Goal: Transaction & Acquisition: Book appointment/travel/reservation

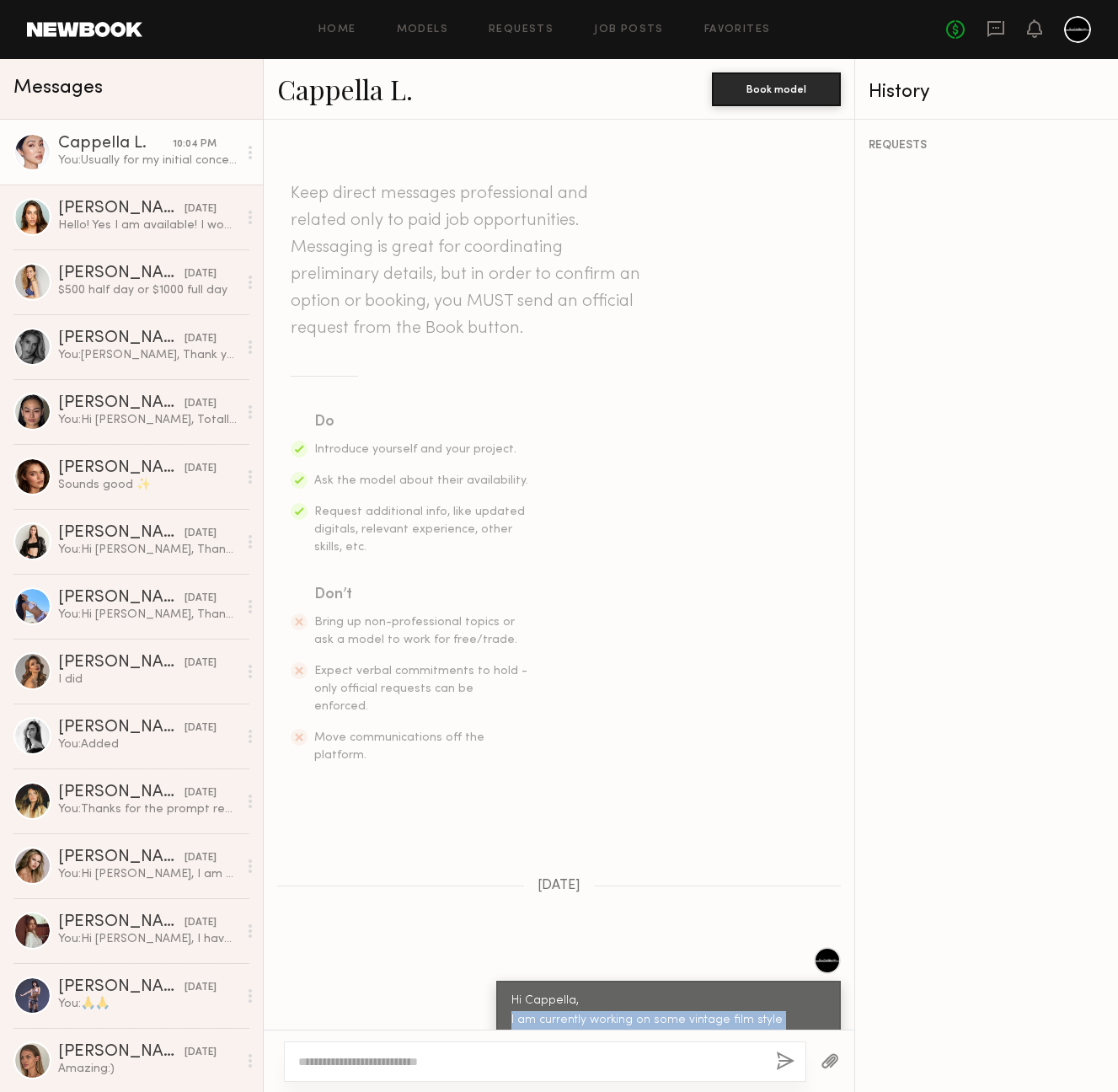
scroll to position [3622, 0]
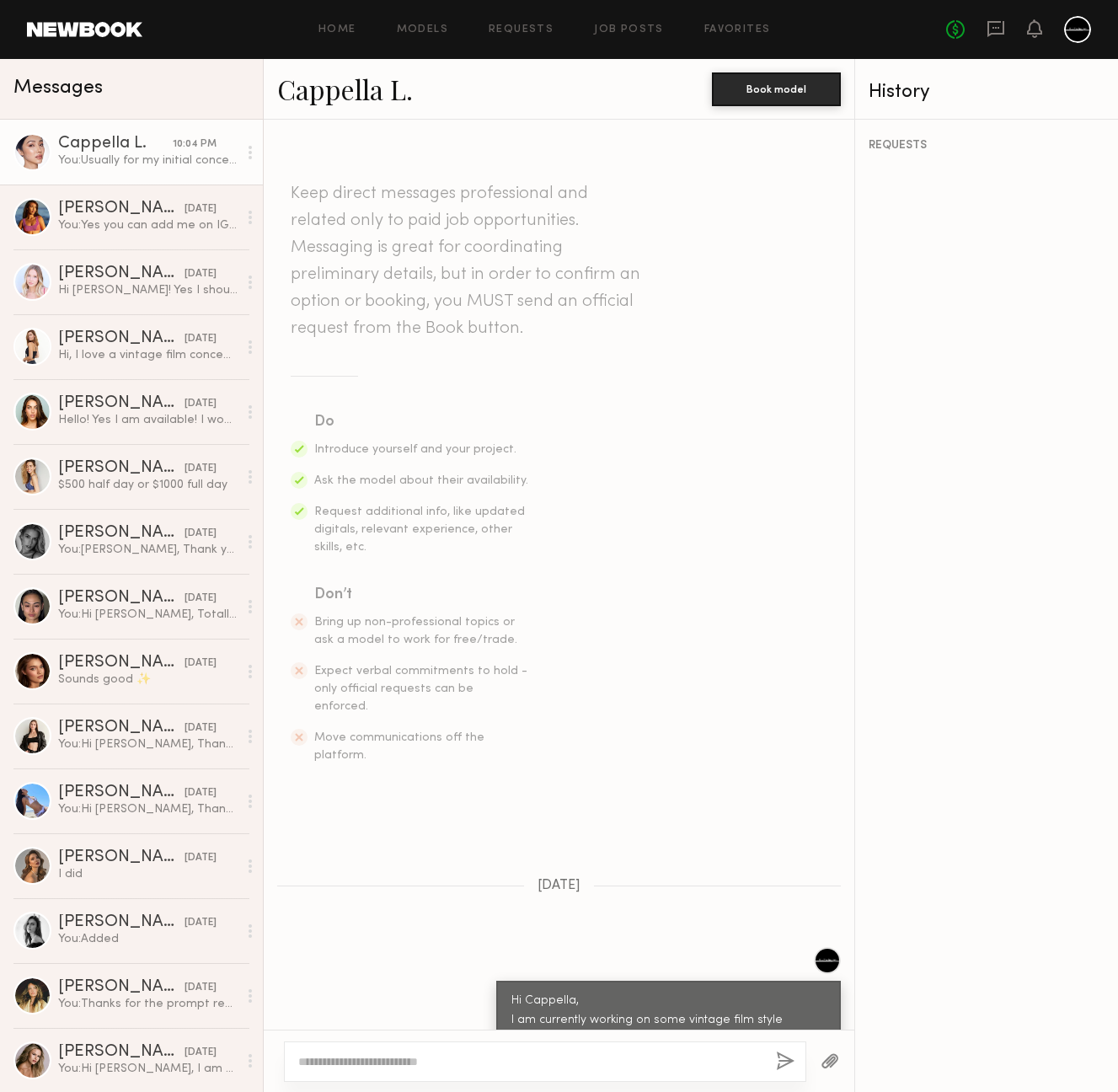
scroll to position [356, 0]
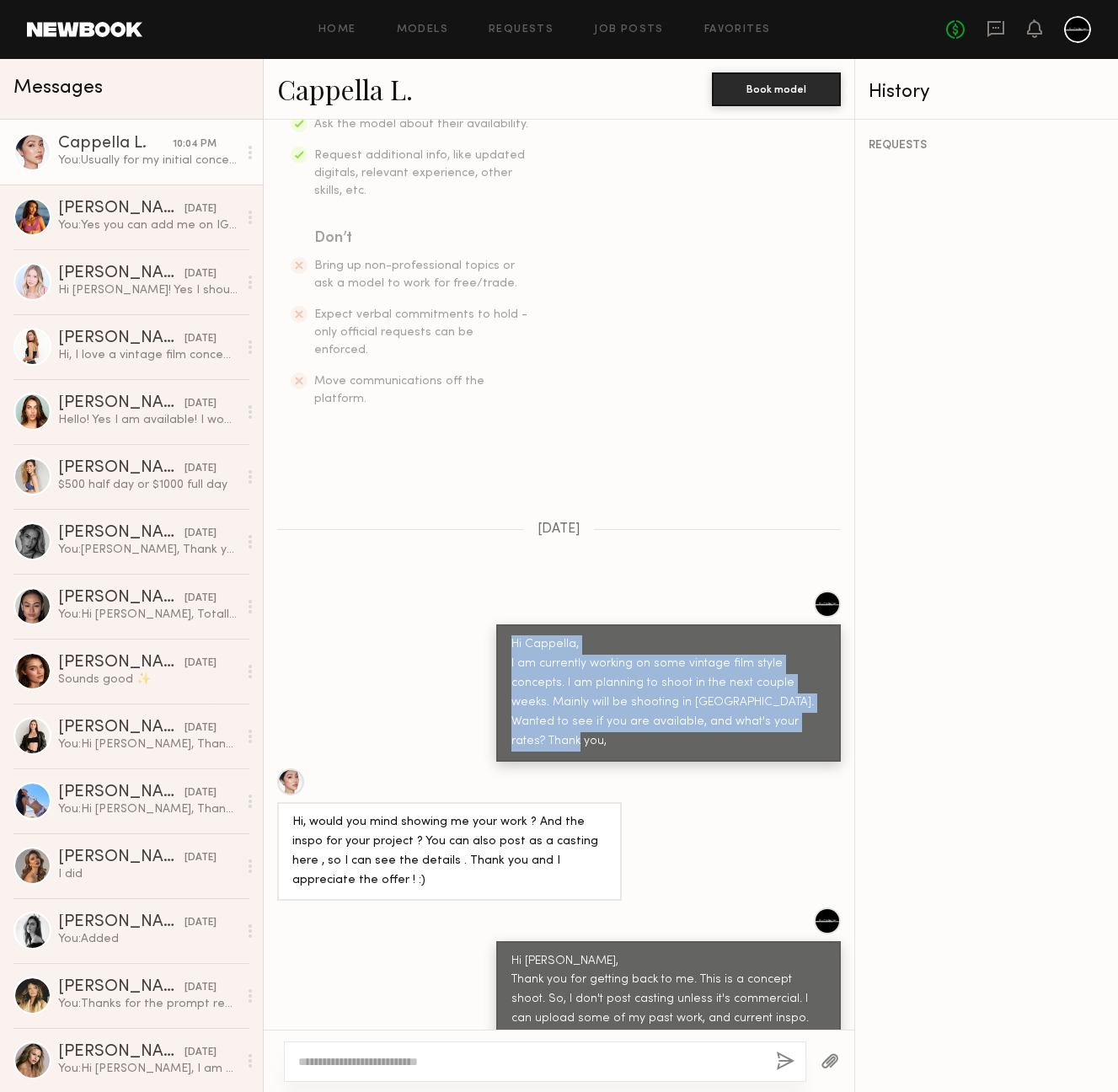
drag, startPoint x: 751, startPoint y: 681, endPoint x: 469, endPoint y: 609, distance: 291.0
click at [469, 609] on div "Hi Cappella, I am currently working on some vintage film style concepts. I am p…" at bounding box center [559, 676] width 591 height 171
copy div "Hi Cappella, I am currently working on some vintage film style concepts. I am p…"
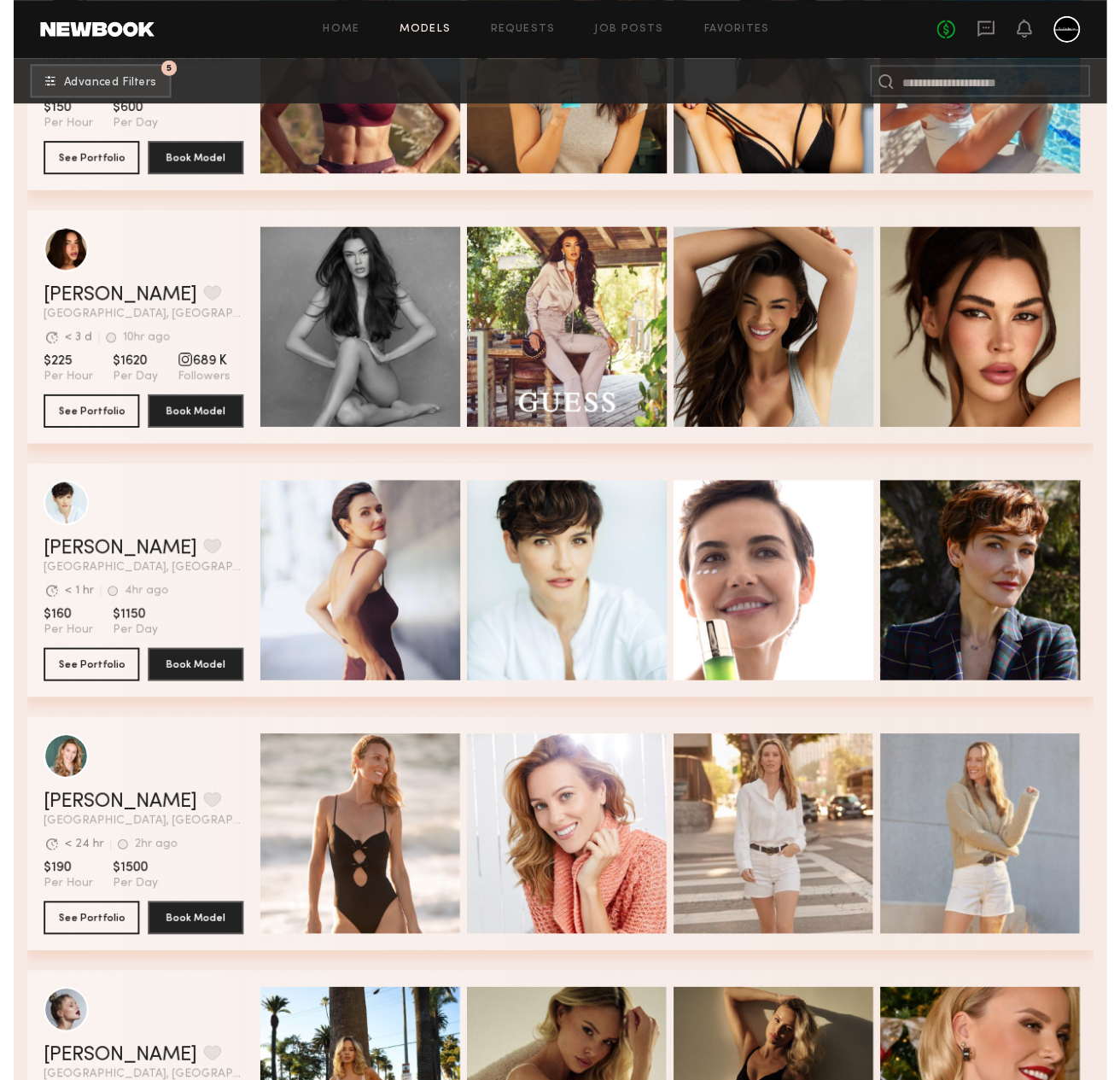
scroll to position [52273, 0]
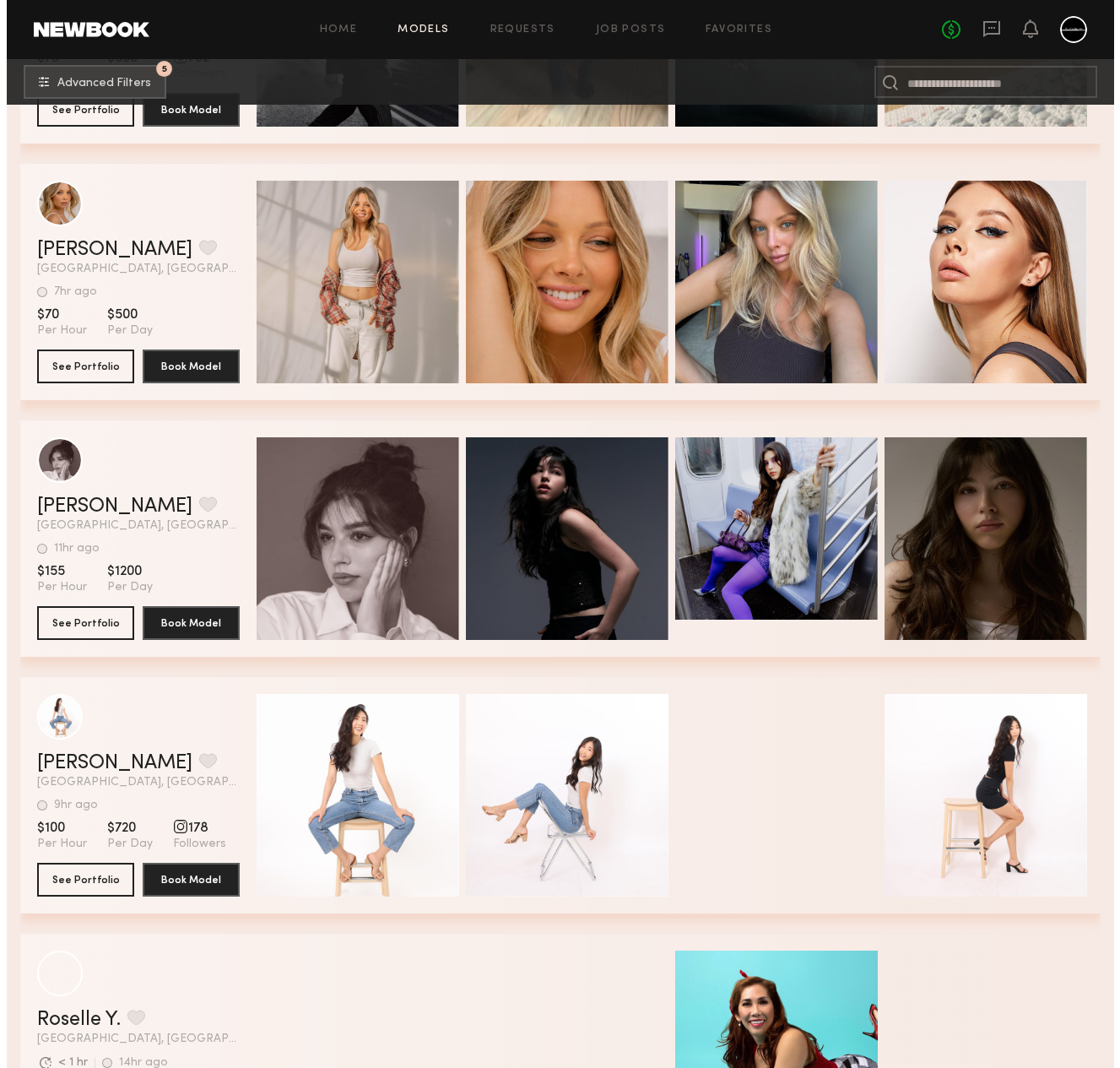
scroll to position [0, 0]
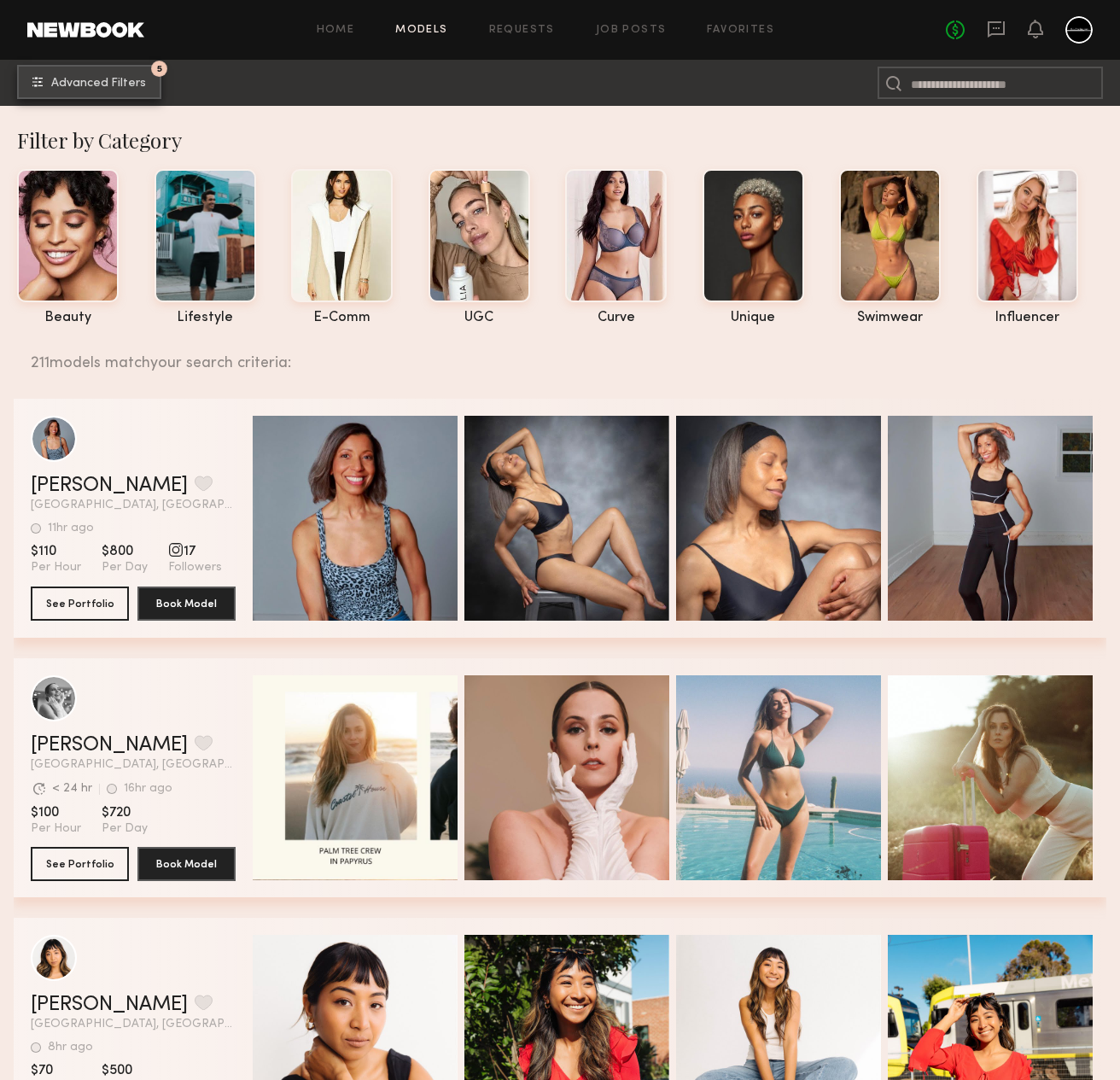
click at [57, 86] on span "Advanced Filters" at bounding box center [98, 84] width 95 height 12
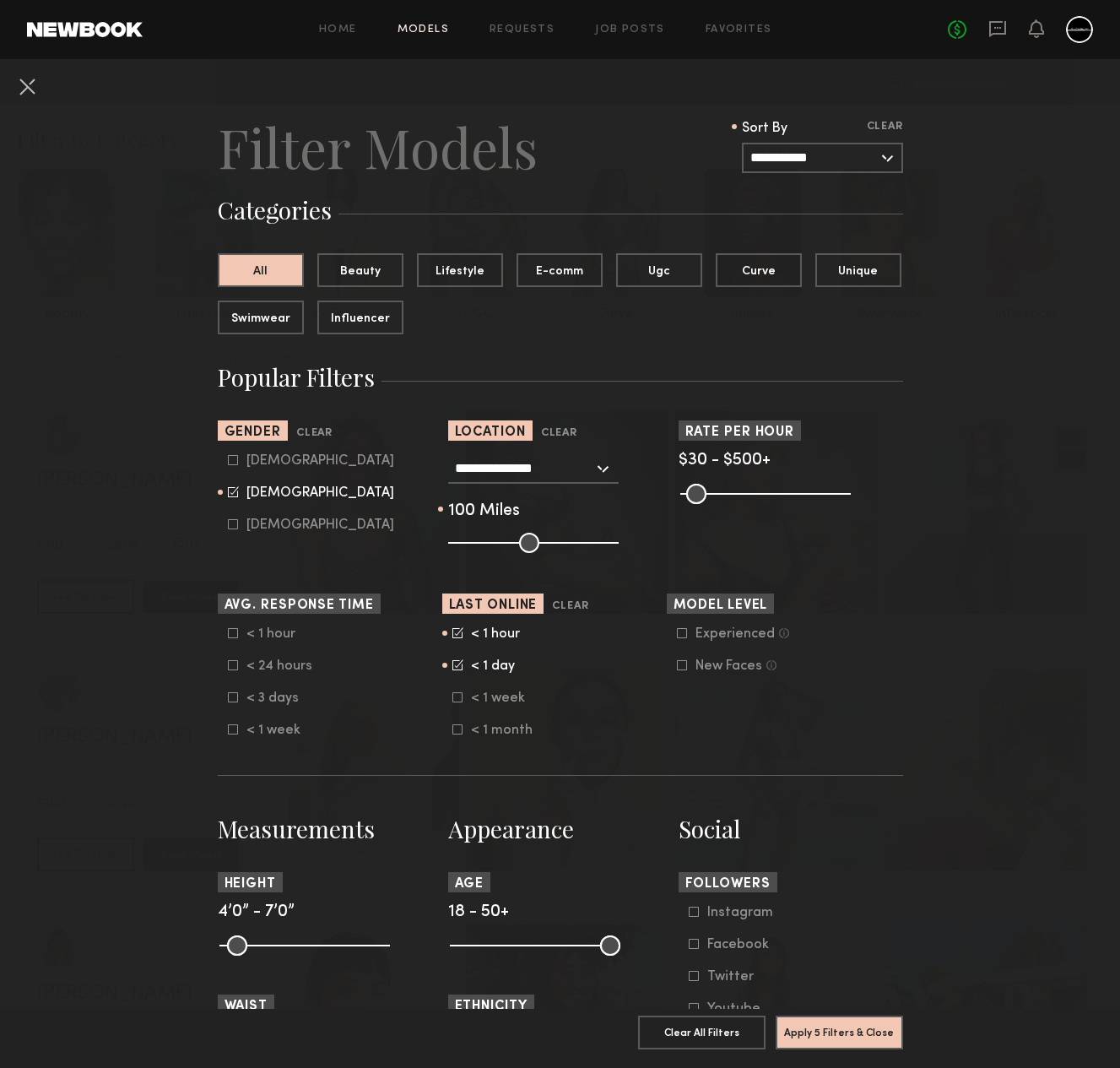
click at [835, 160] on input "**********" at bounding box center [822, 157] width 161 height 31
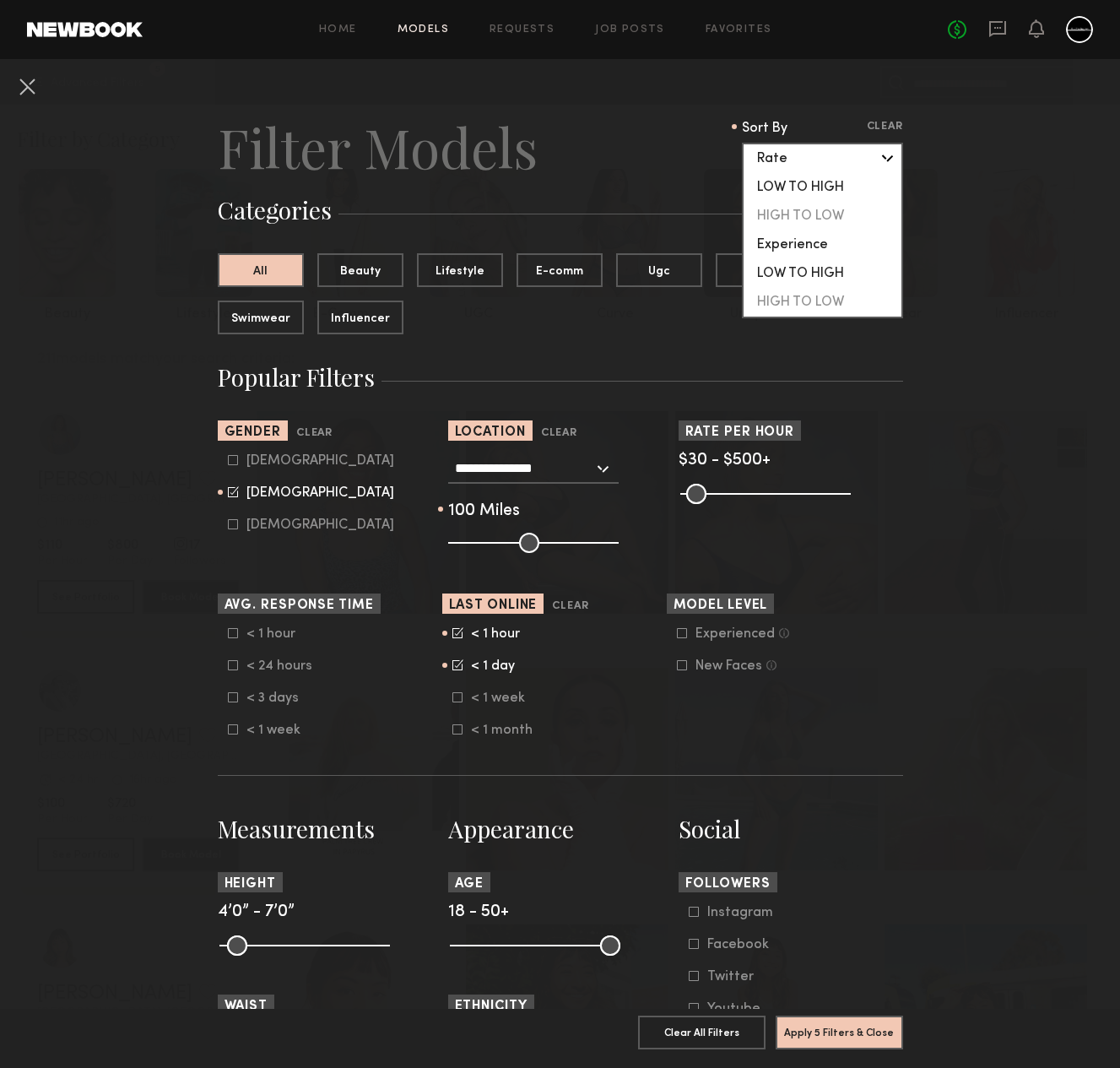
click at [795, 187] on div "LOW TO HIGH" at bounding box center [822, 187] width 158 height 29
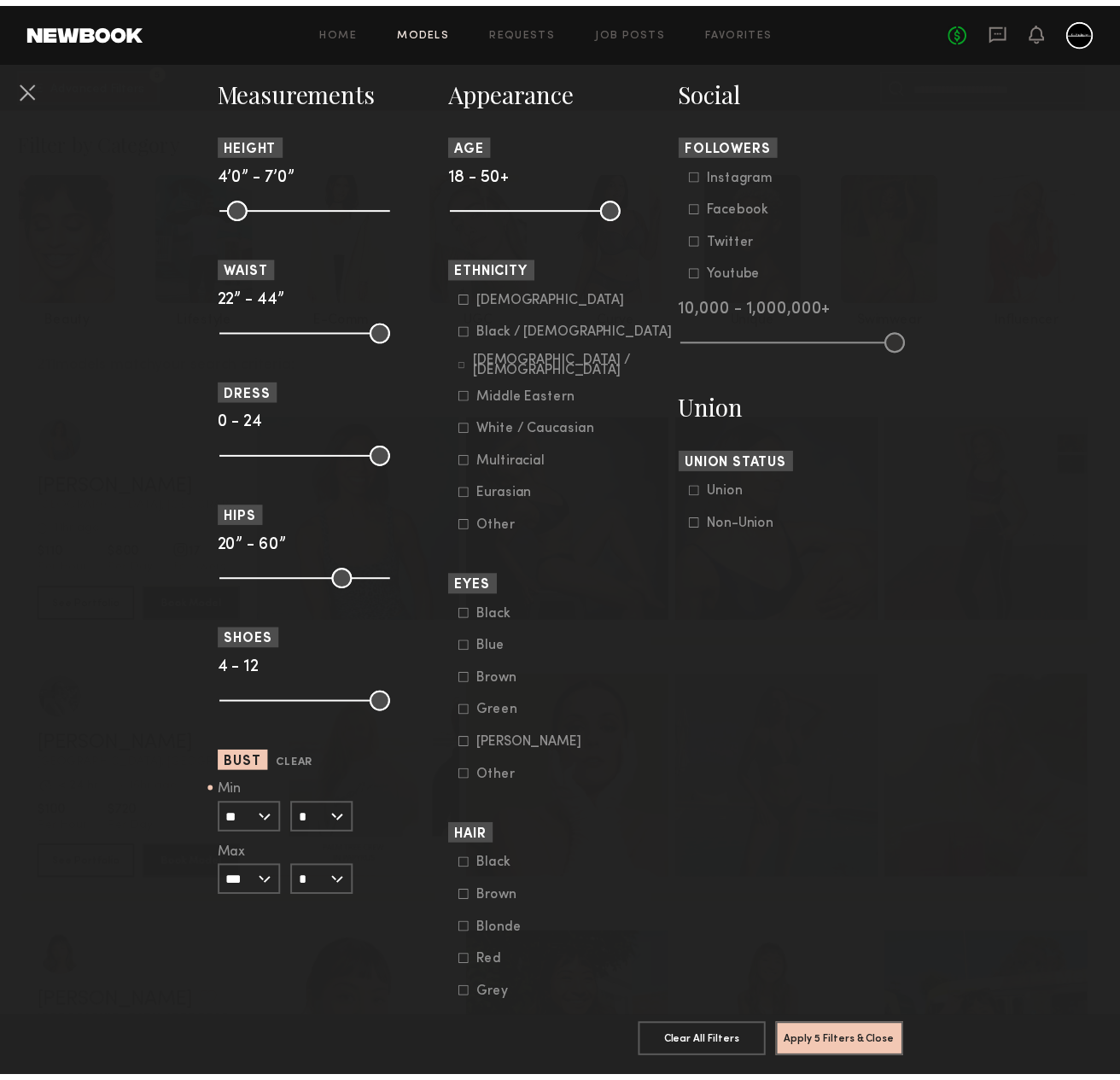
scroll to position [865, 0]
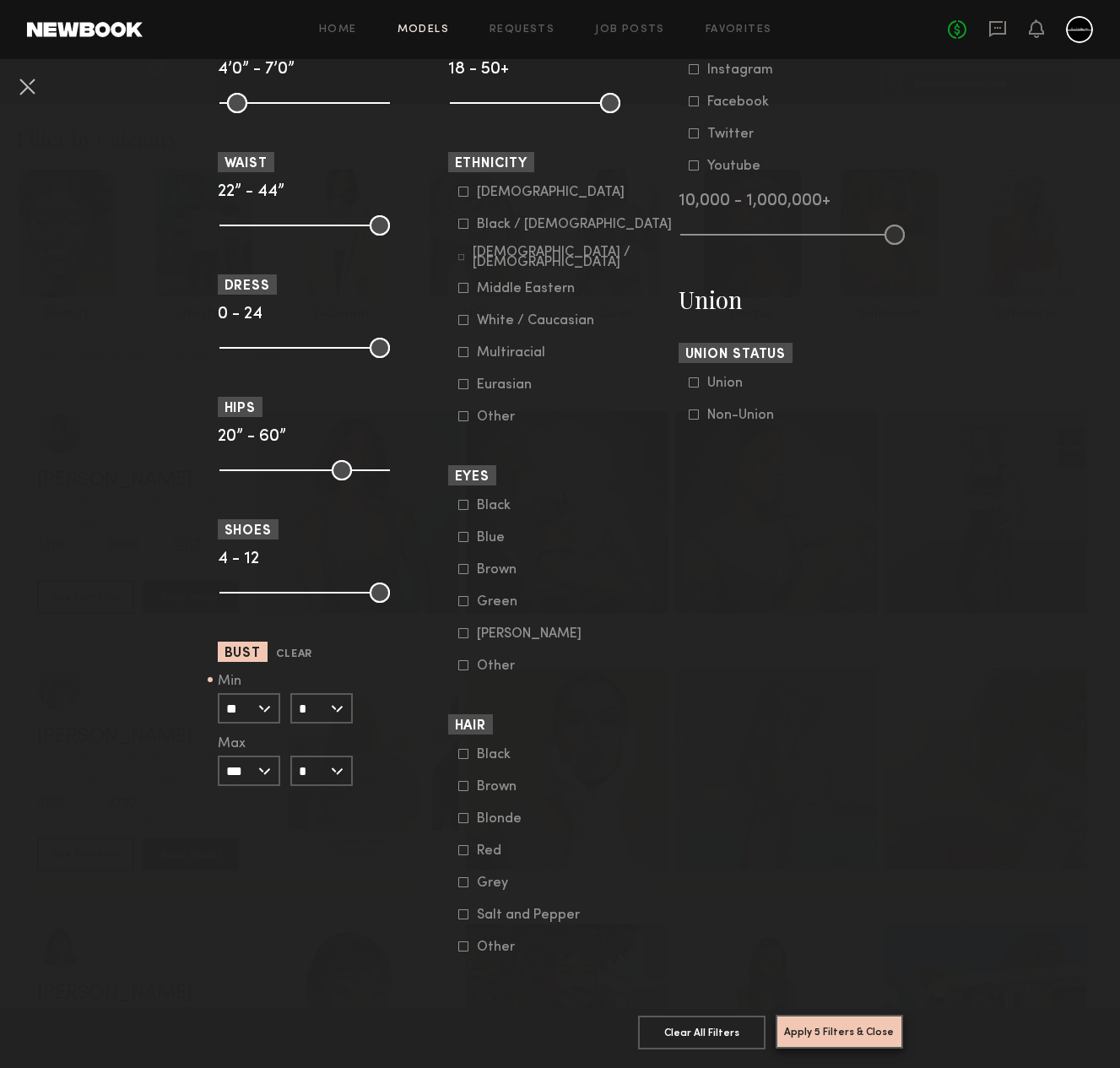
click at [844, 1016] on button "Apply 5 Filters & Close" at bounding box center [839, 1031] width 127 height 34
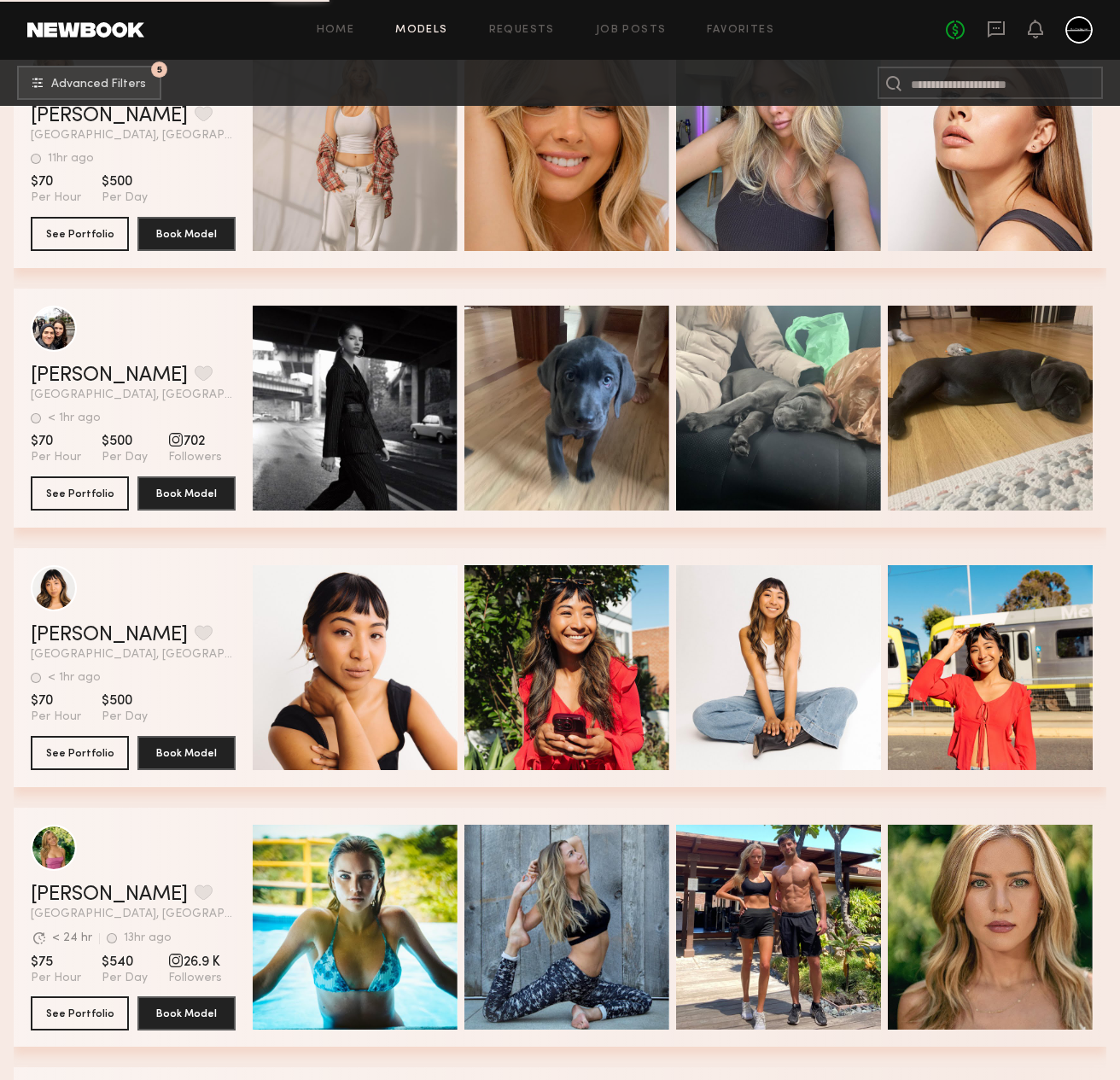
scroll to position [2197, 0]
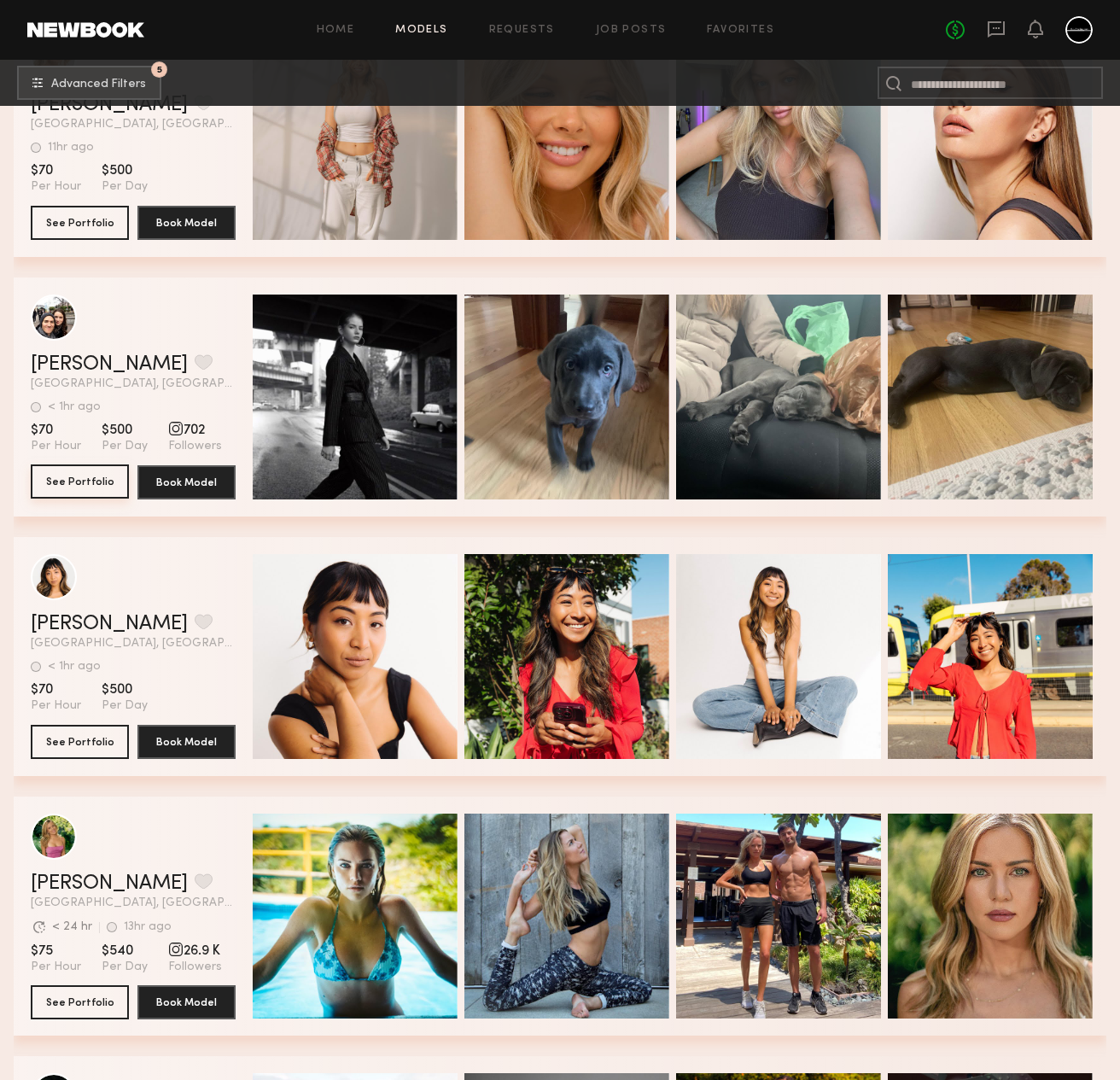
click at [95, 486] on button "See Portfolio" at bounding box center [79, 481] width 98 height 34
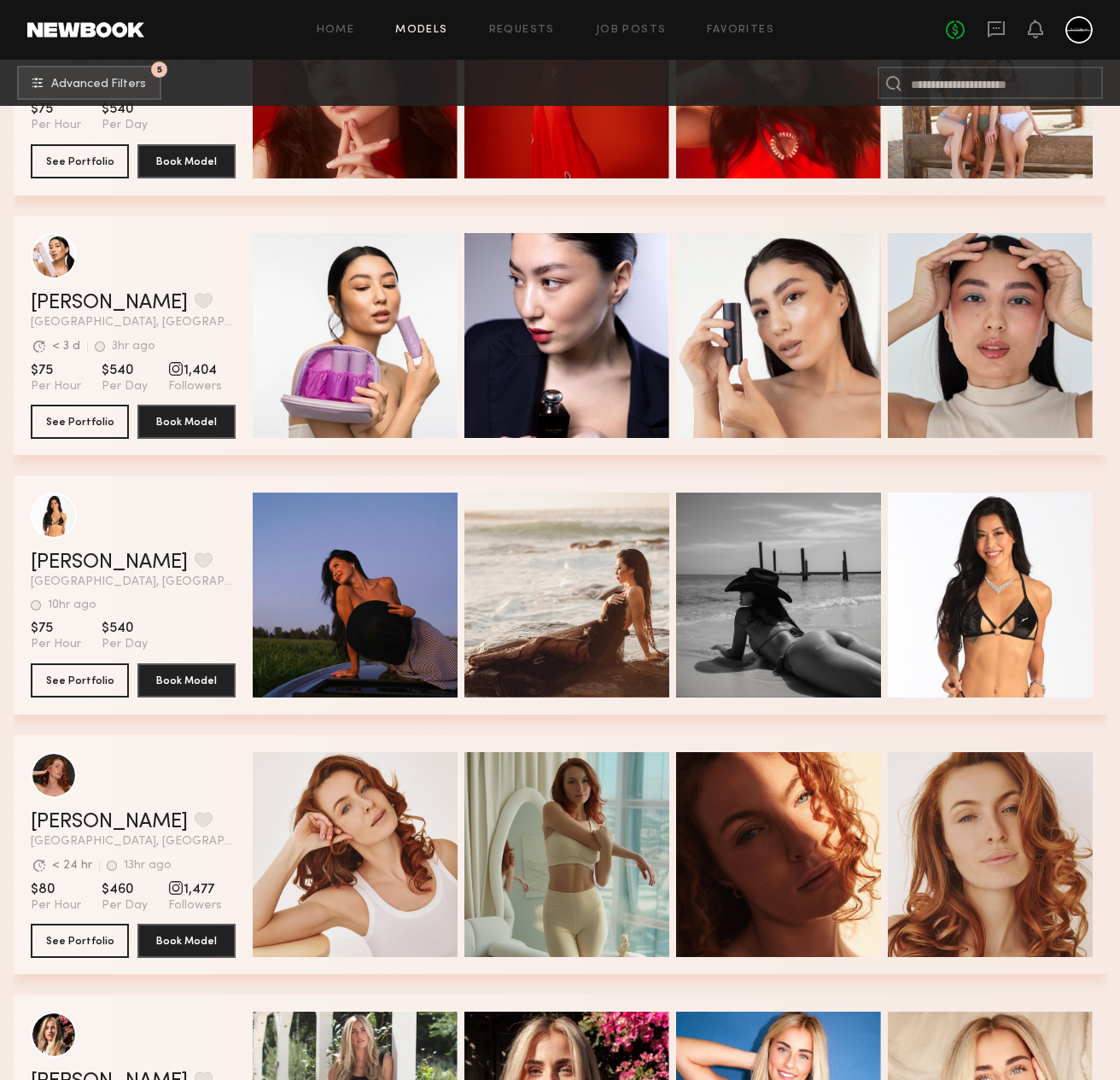
scroll to position [3763, 0]
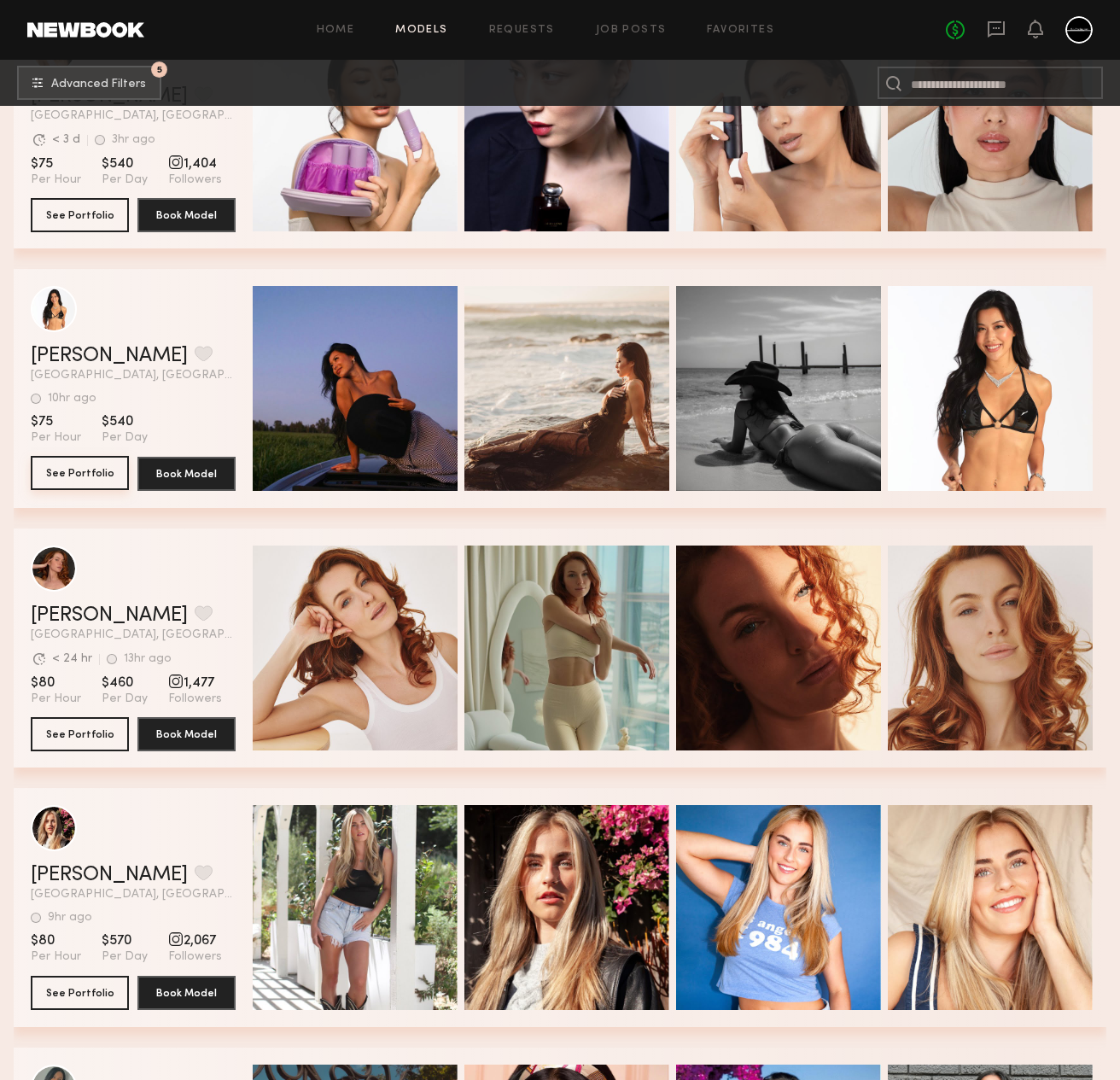
click at [79, 472] on button "See Portfolio" at bounding box center [79, 472] width 98 height 34
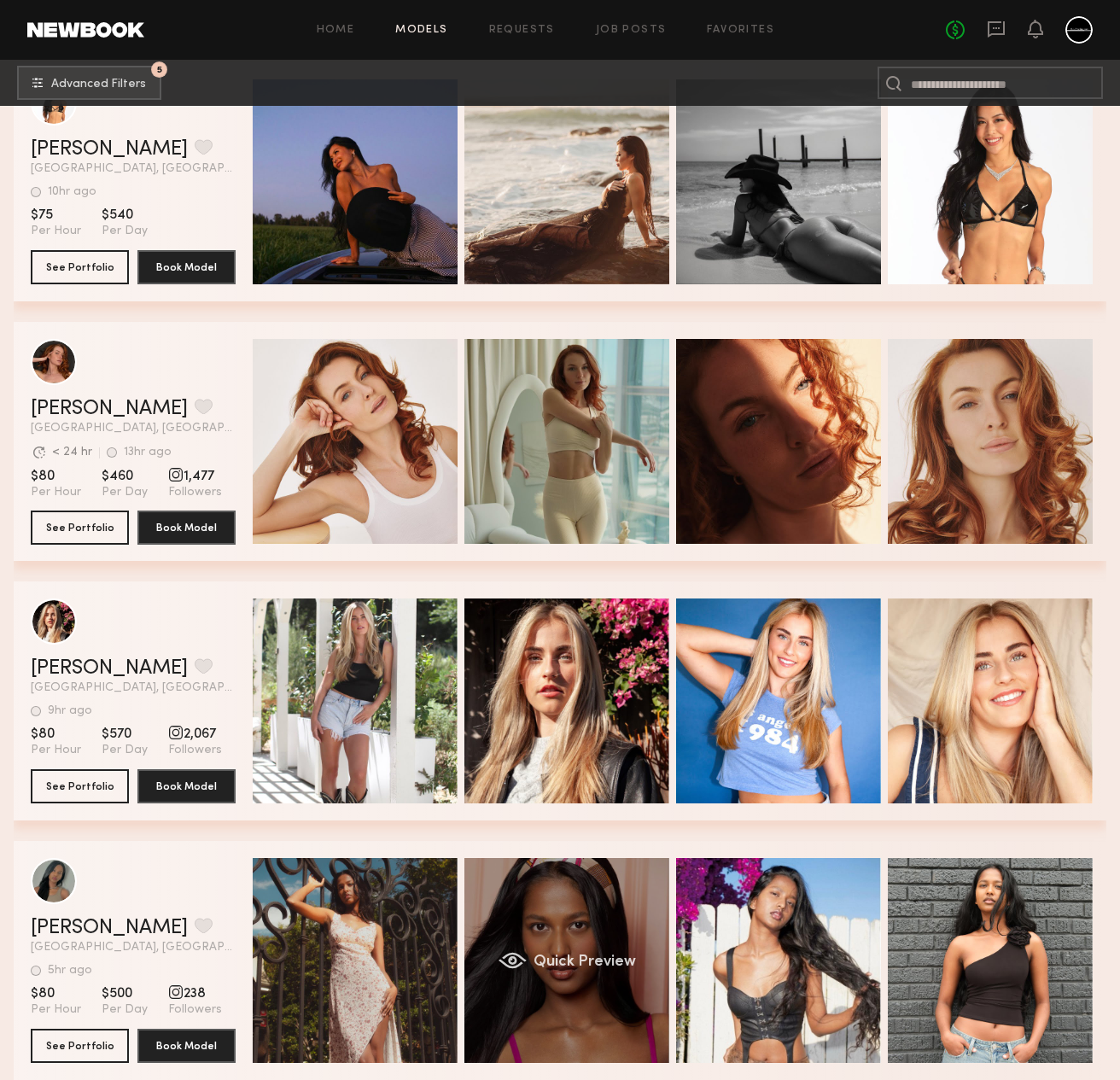
scroll to position [4212, 0]
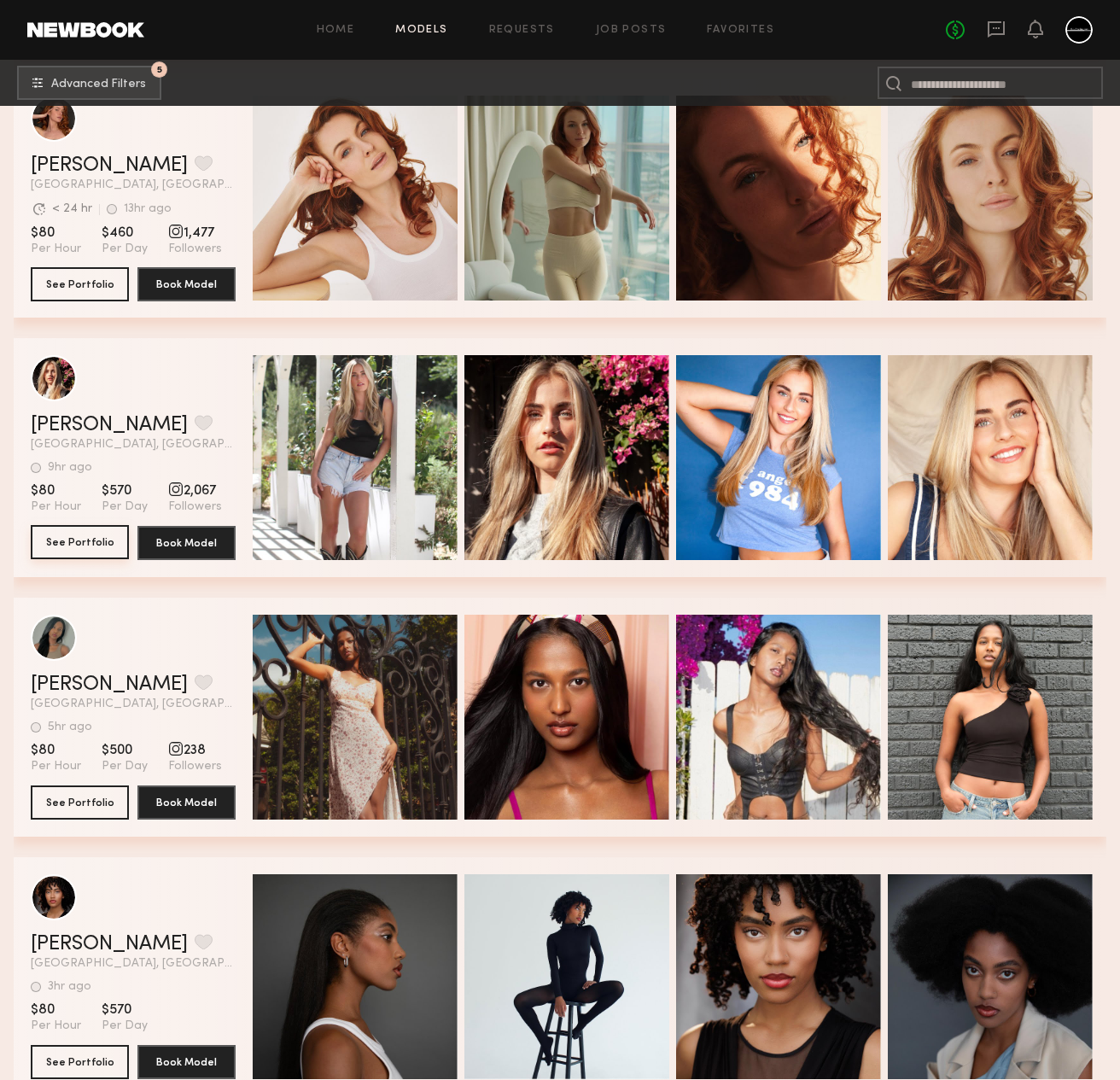
click at [102, 547] on button "See Portfolio" at bounding box center [79, 541] width 98 height 34
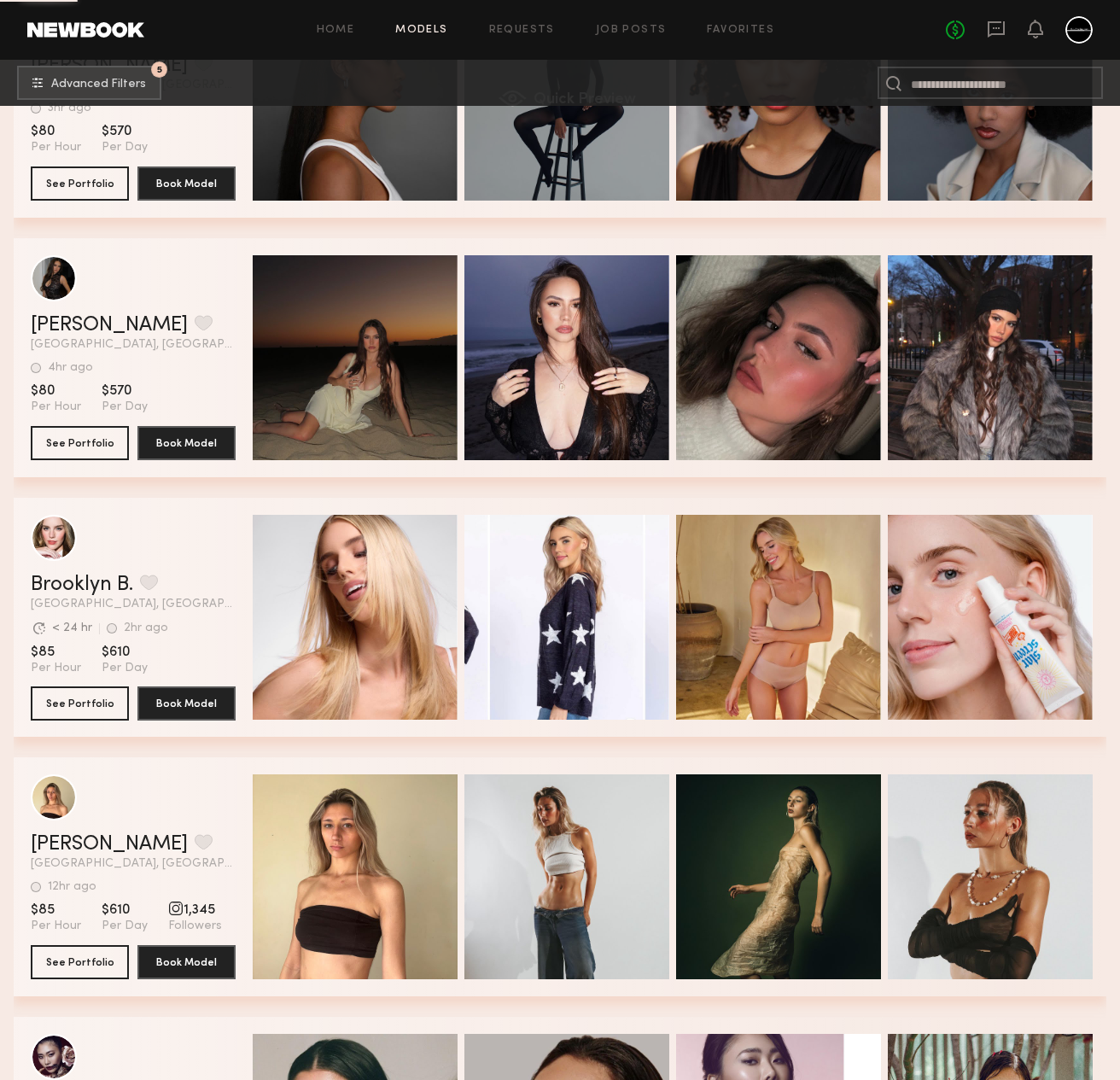
scroll to position [5178, 0]
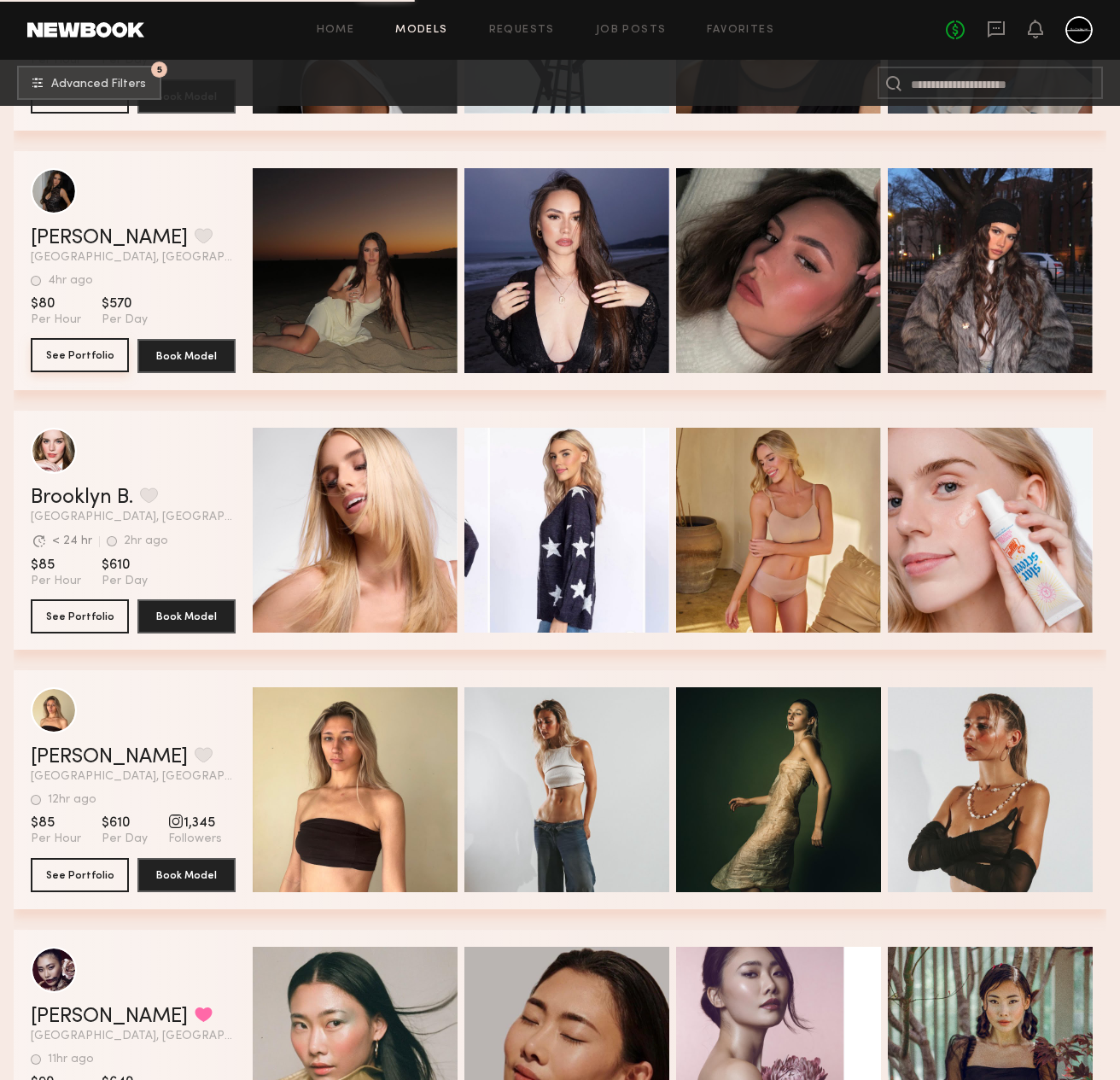
click at [72, 351] on button "See Portfolio" at bounding box center [79, 355] width 98 height 34
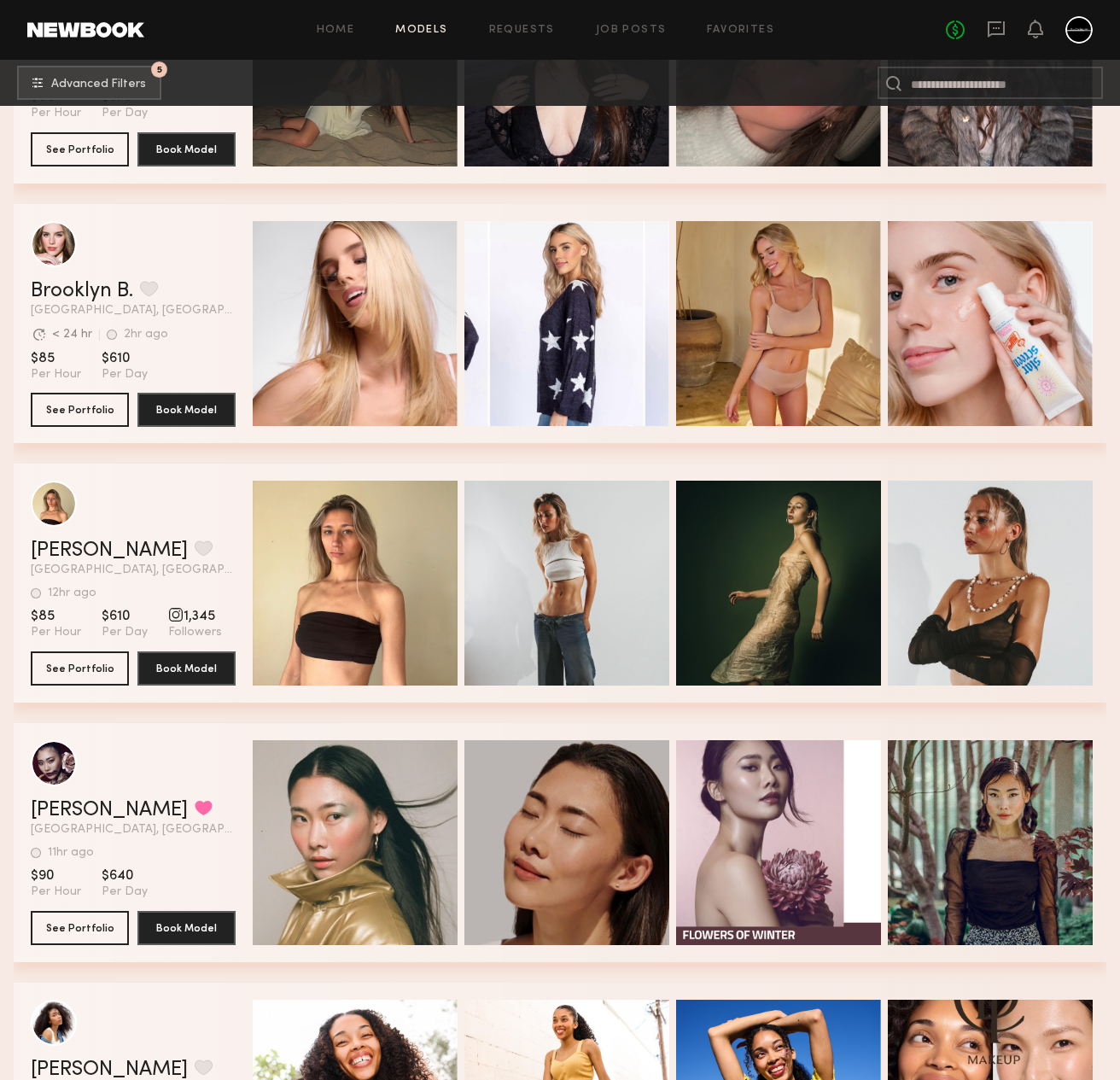
scroll to position [5583, 0]
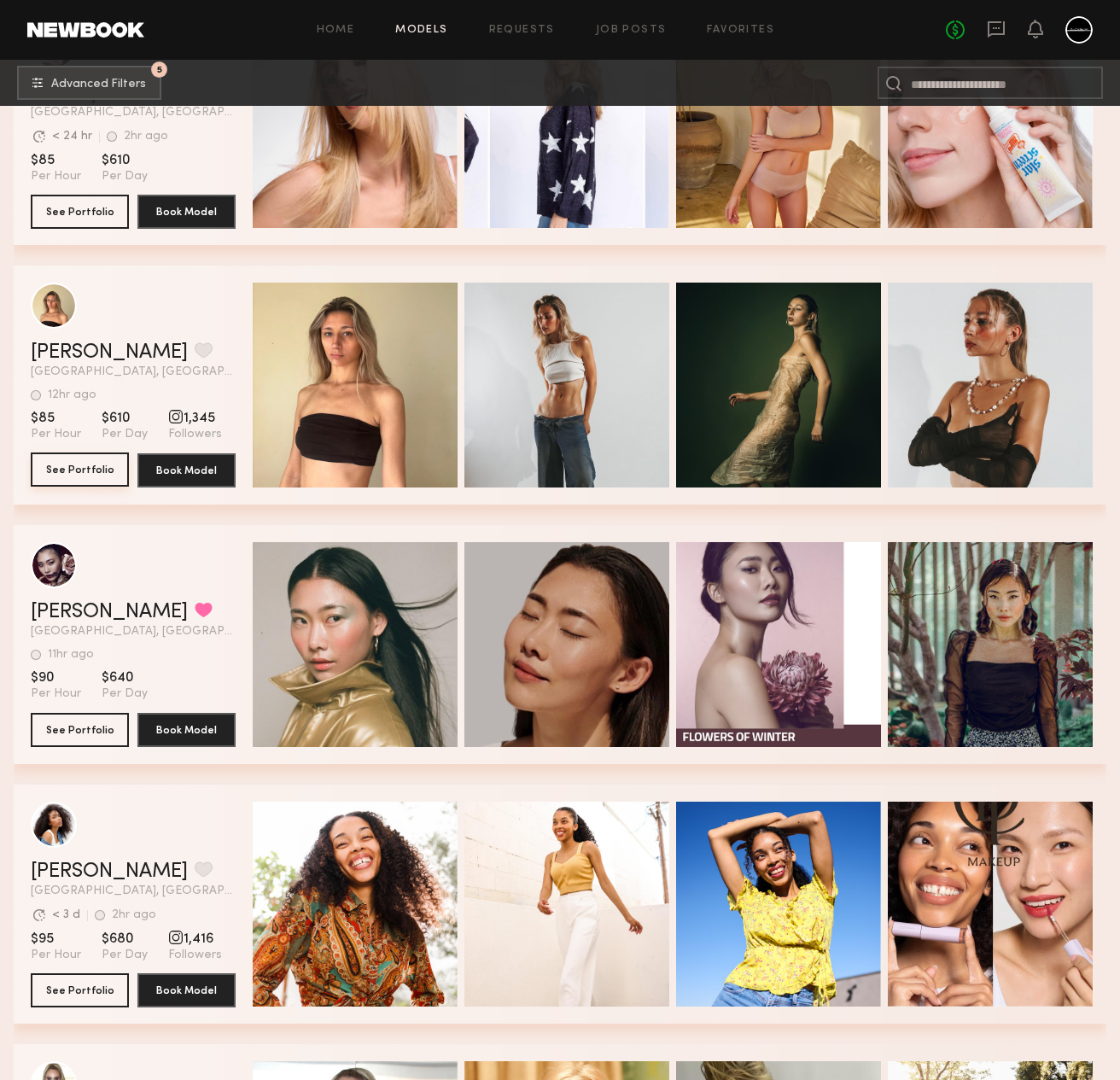
click at [86, 466] on button "See Portfolio" at bounding box center [79, 469] width 98 height 34
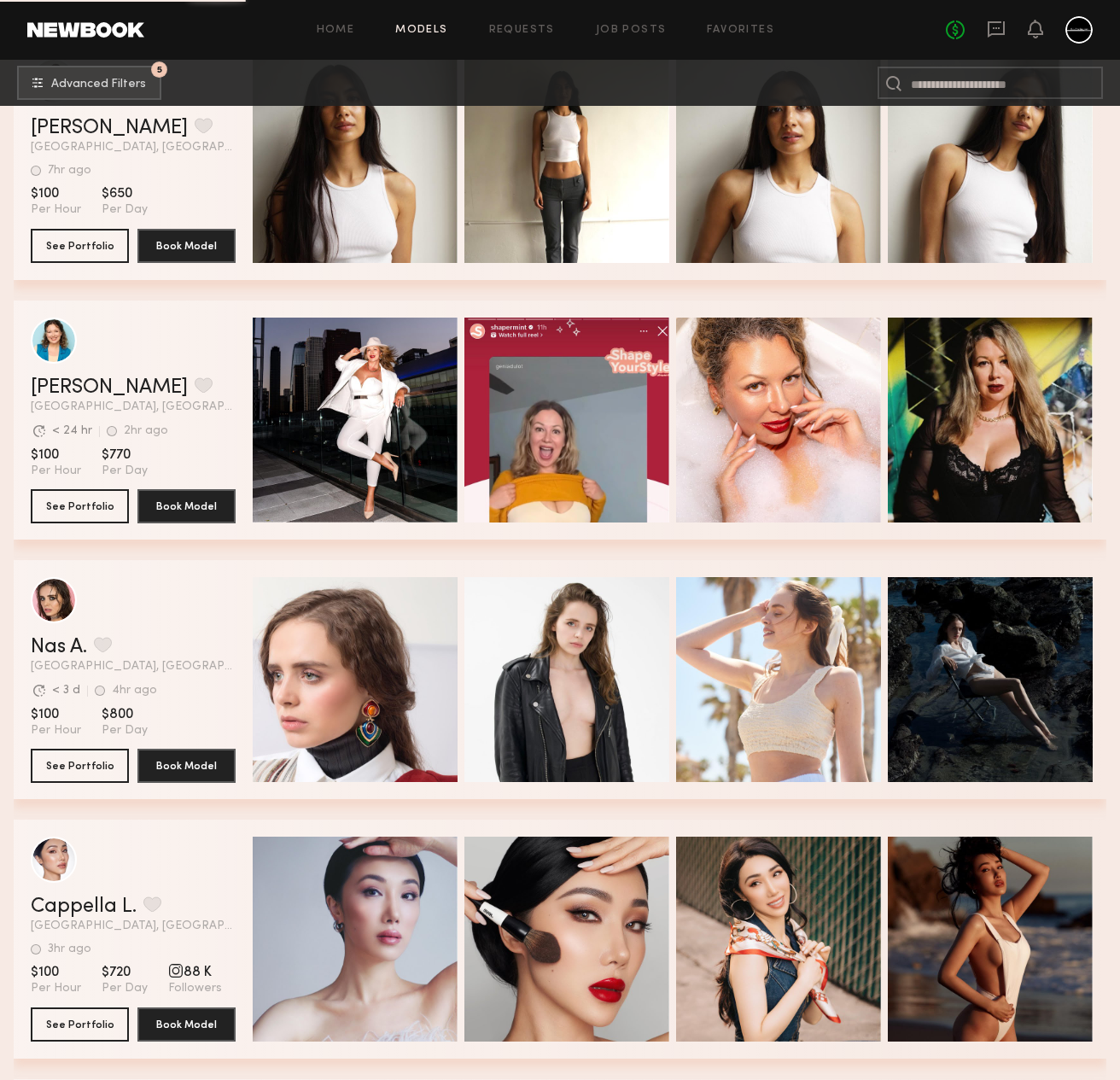
scroll to position [7973, 0]
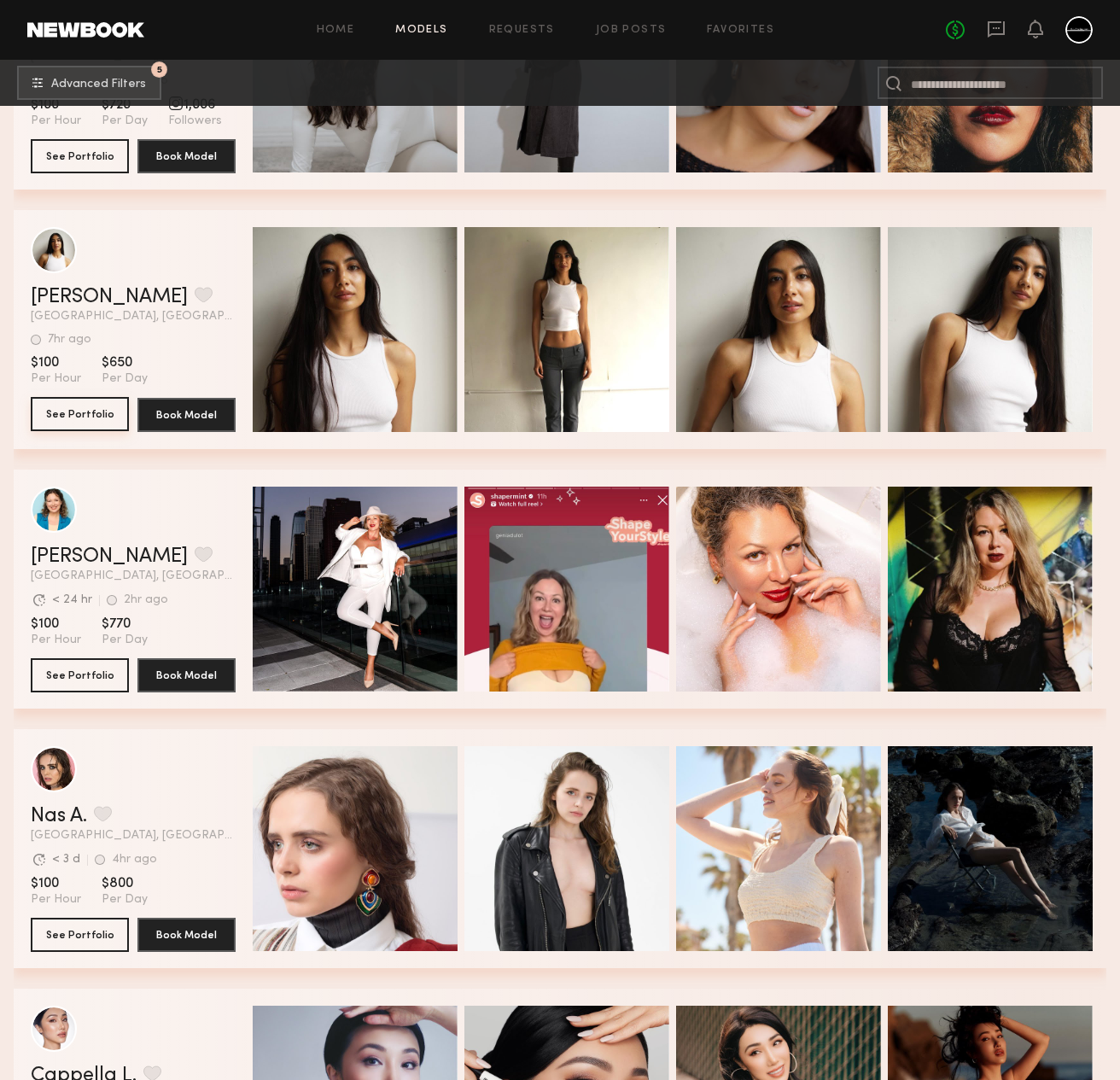
click at [100, 422] on button "See Portfolio" at bounding box center [79, 413] width 98 height 34
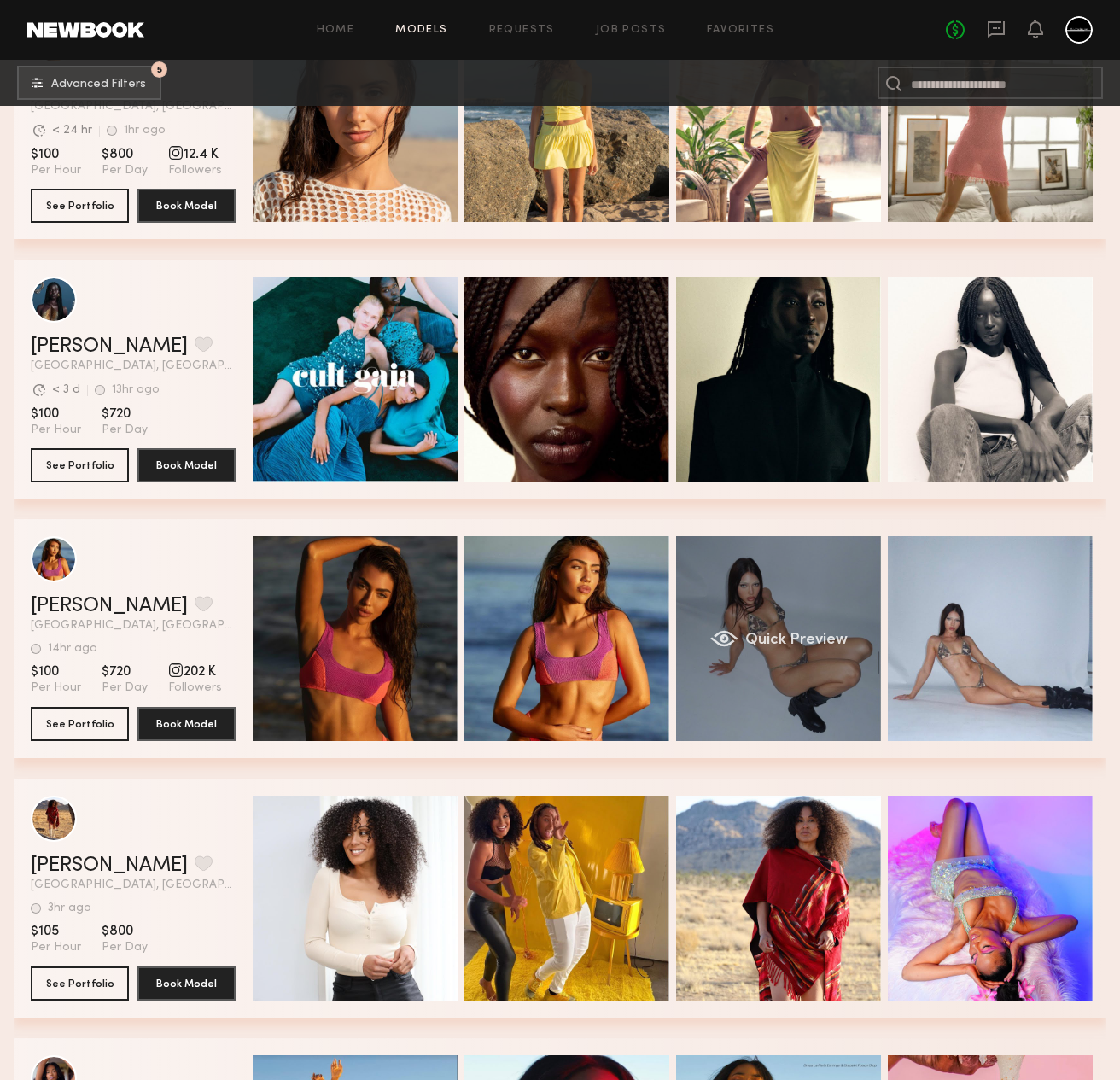
scroll to position [14151, 0]
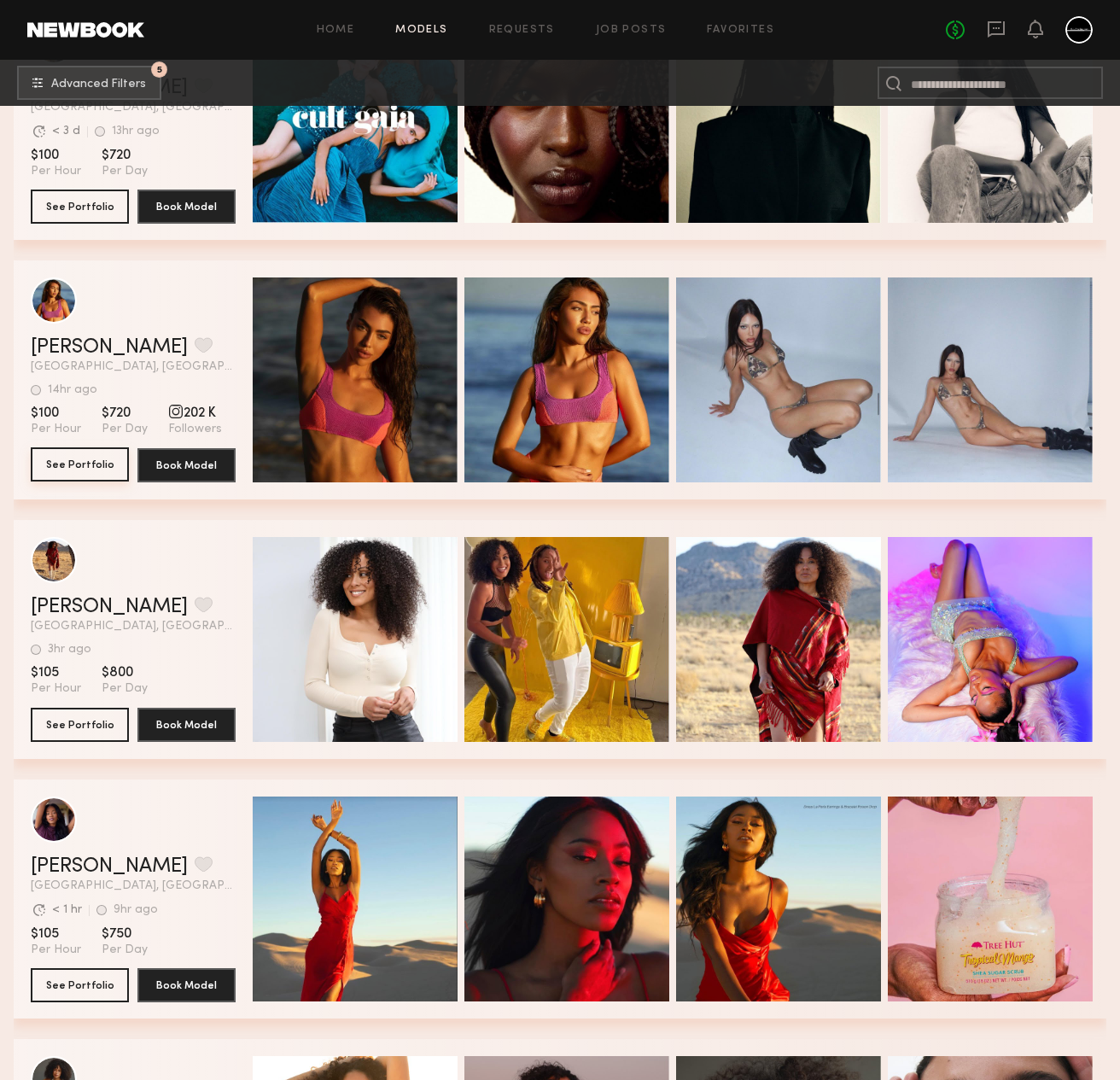
click at [91, 465] on button "See Portfolio" at bounding box center [79, 464] width 98 height 34
click at [100, 468] on button "See Portfolio" at bounding box center [79, 464] width 98 height 34
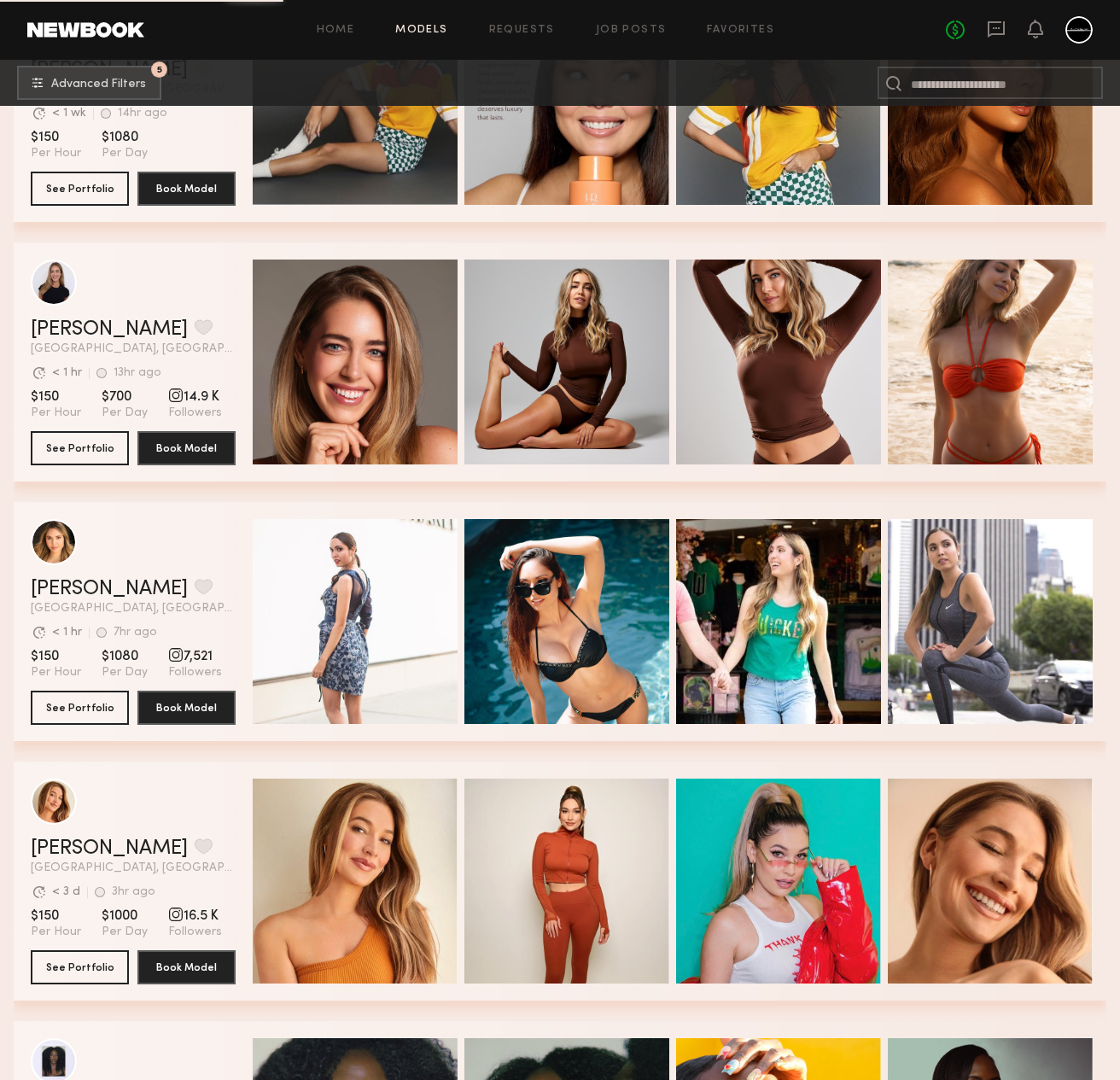
scroll to position [24274, 0]
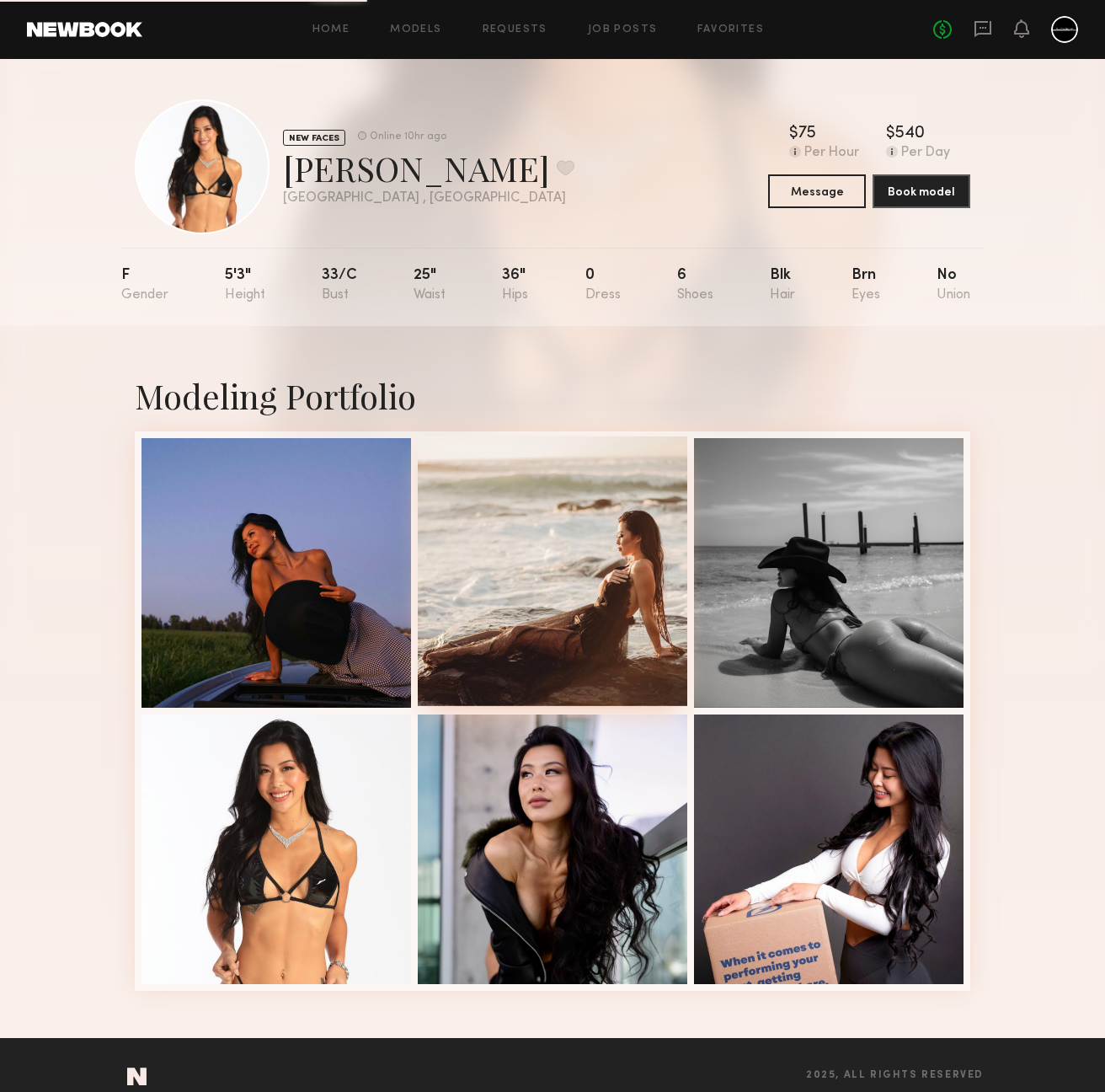
scroll to position [22, 0]
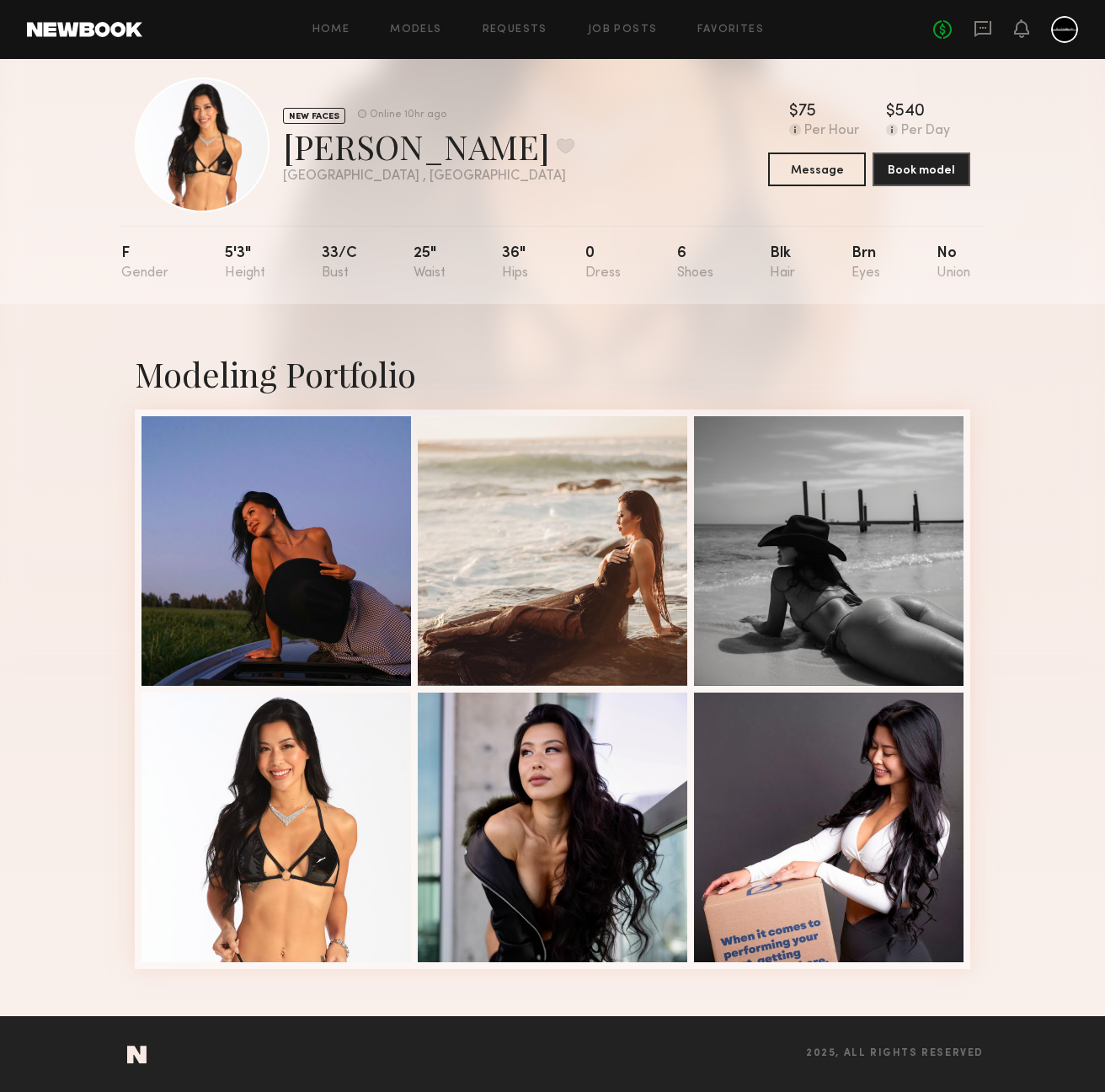
click at [1015, 550] on div "Modeling Portfolio" at bounding box center [552, 660] width 1105 height 712
click at [268, 512] on div at bounding box center [275, 549] width 269 height 269
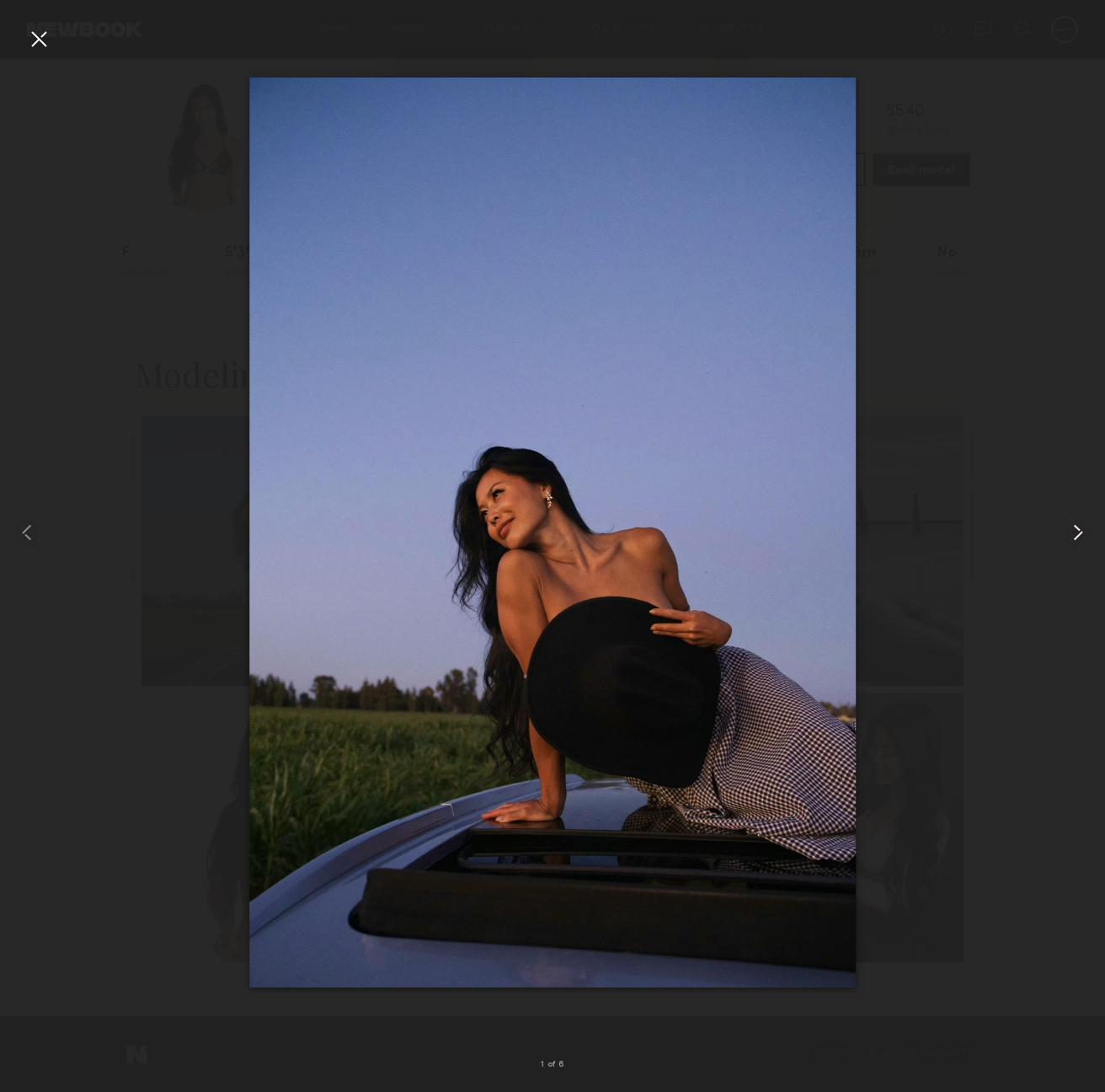
click at [1078, 535] on common-icon at bounding box center [1078, 532] width 27 height 27
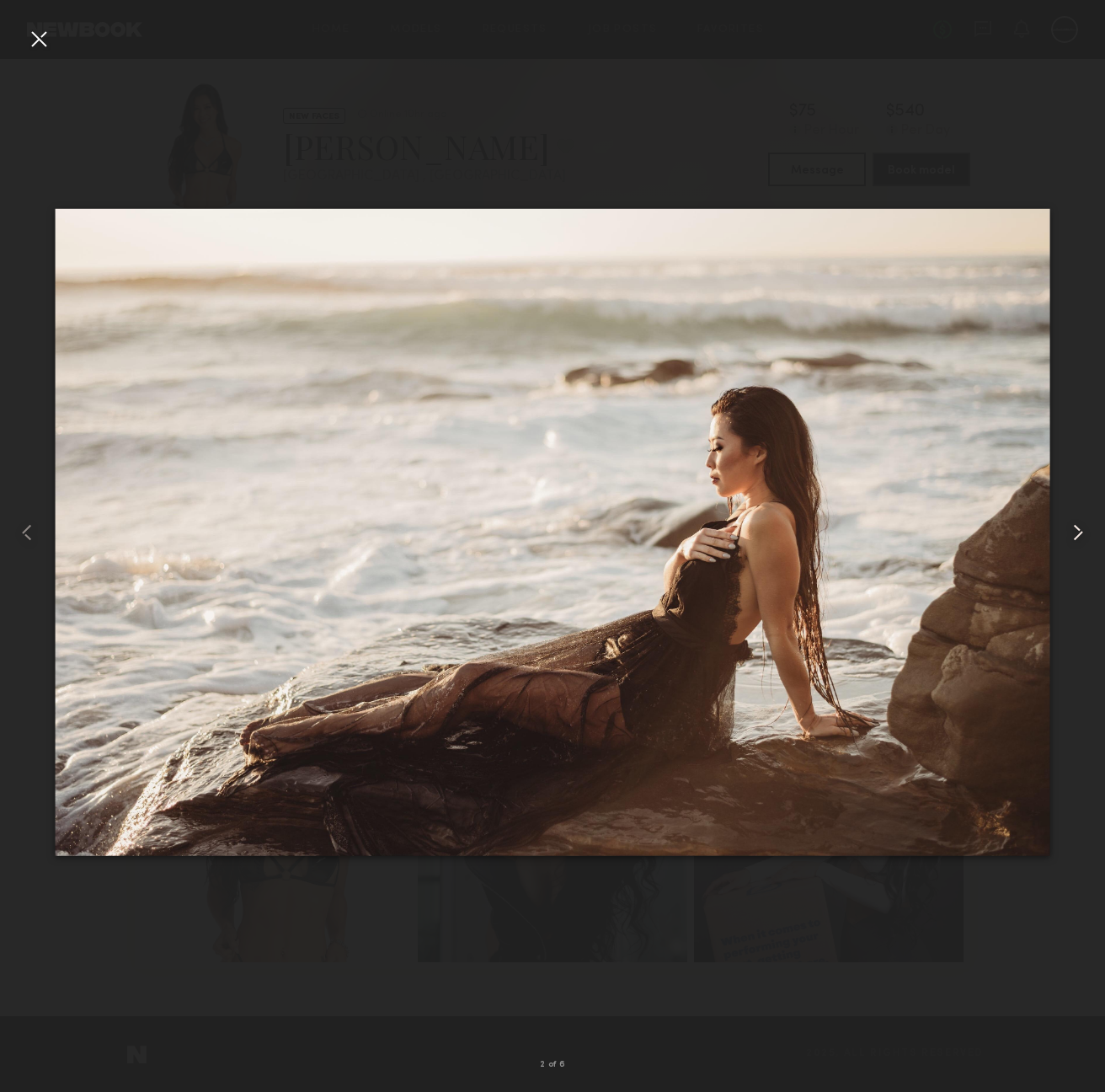
click at [1078, 535] on common-icon at bounding box center [1078, 532] width 27 height 27
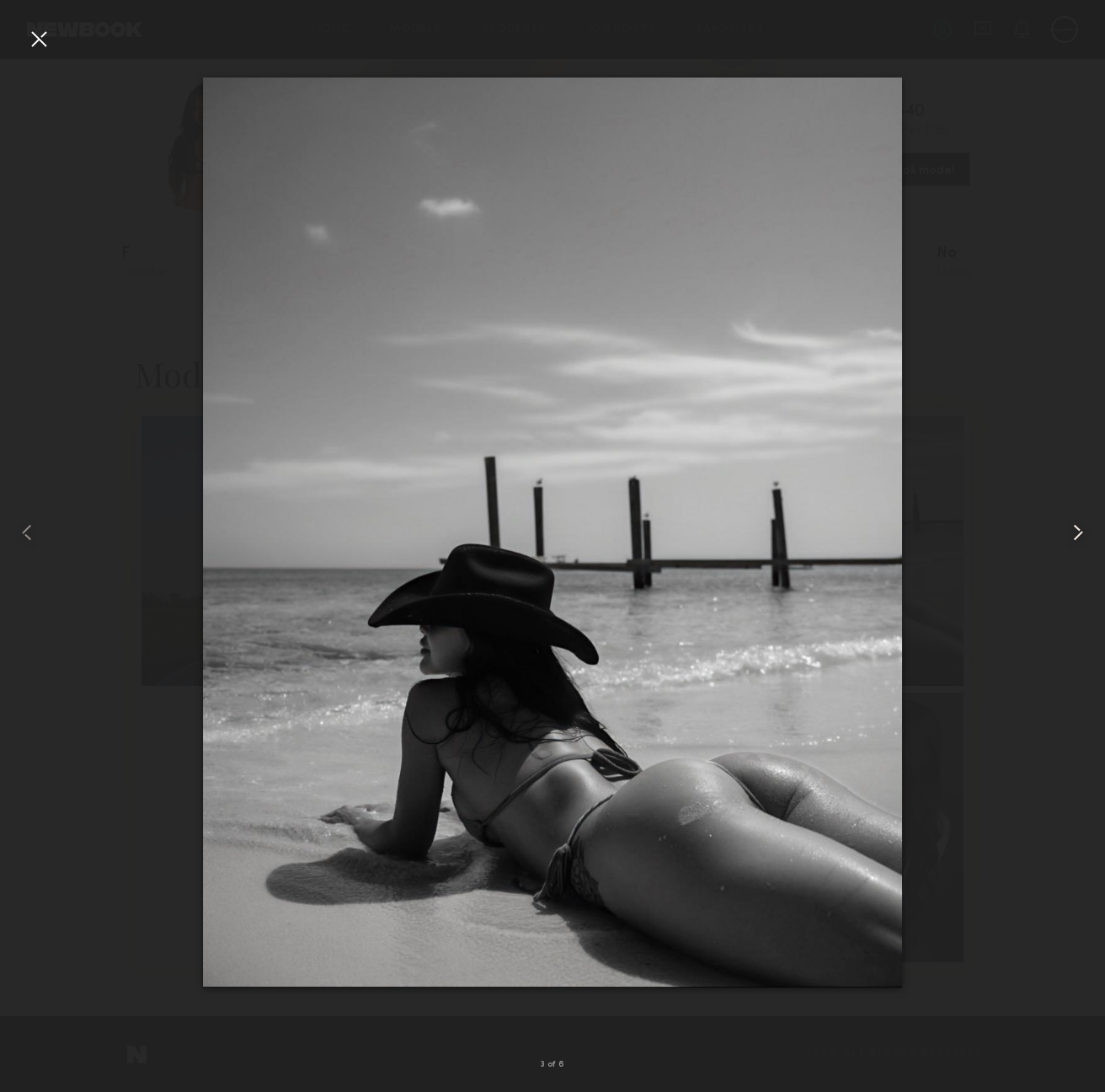
click at [1078, 535] on common-icon at bounding box center [1078, 532] width 27 height 27
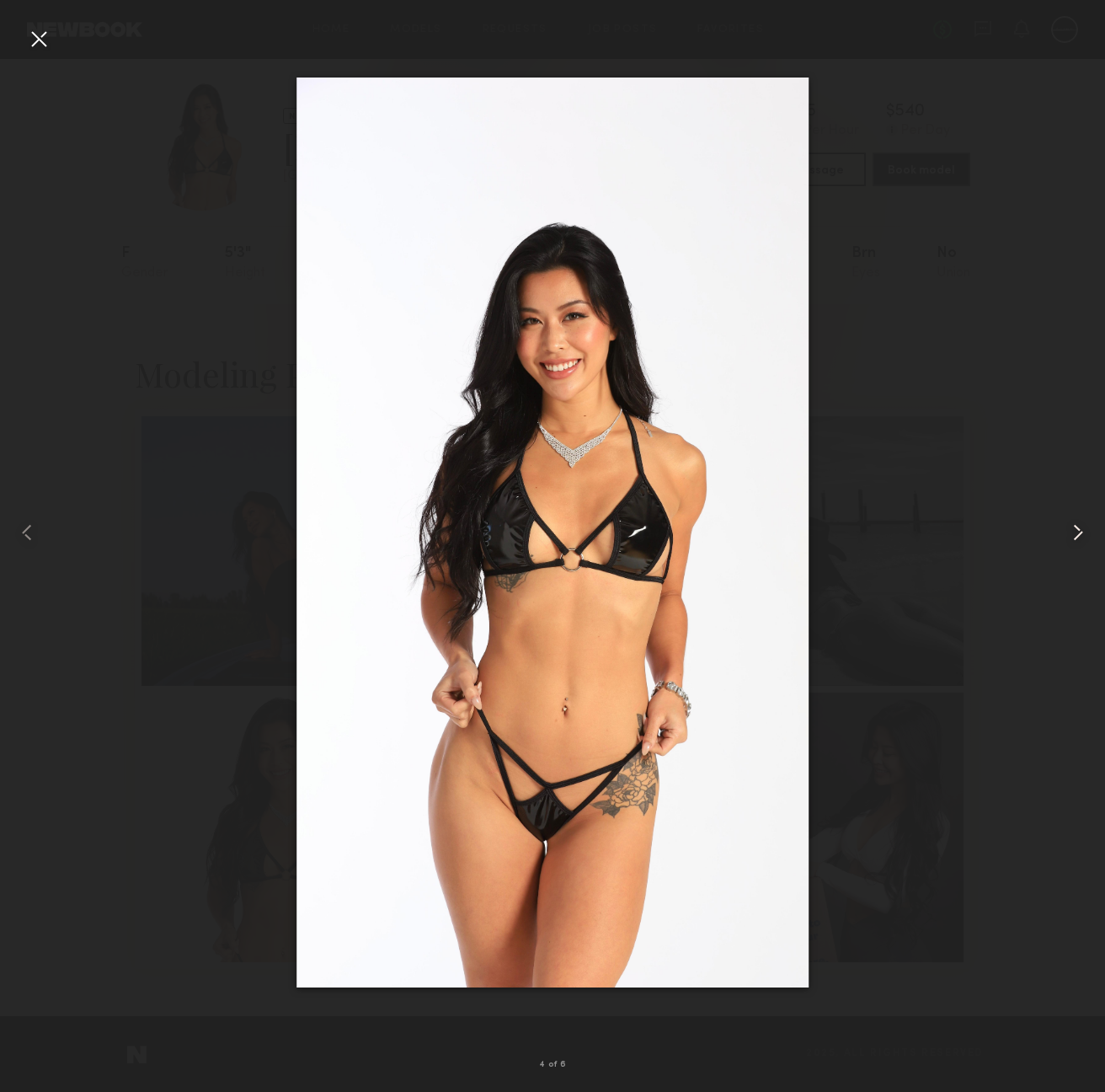
click at [1078, 535] on common-icon at bounding box center [1078, 532] width 27 height 27
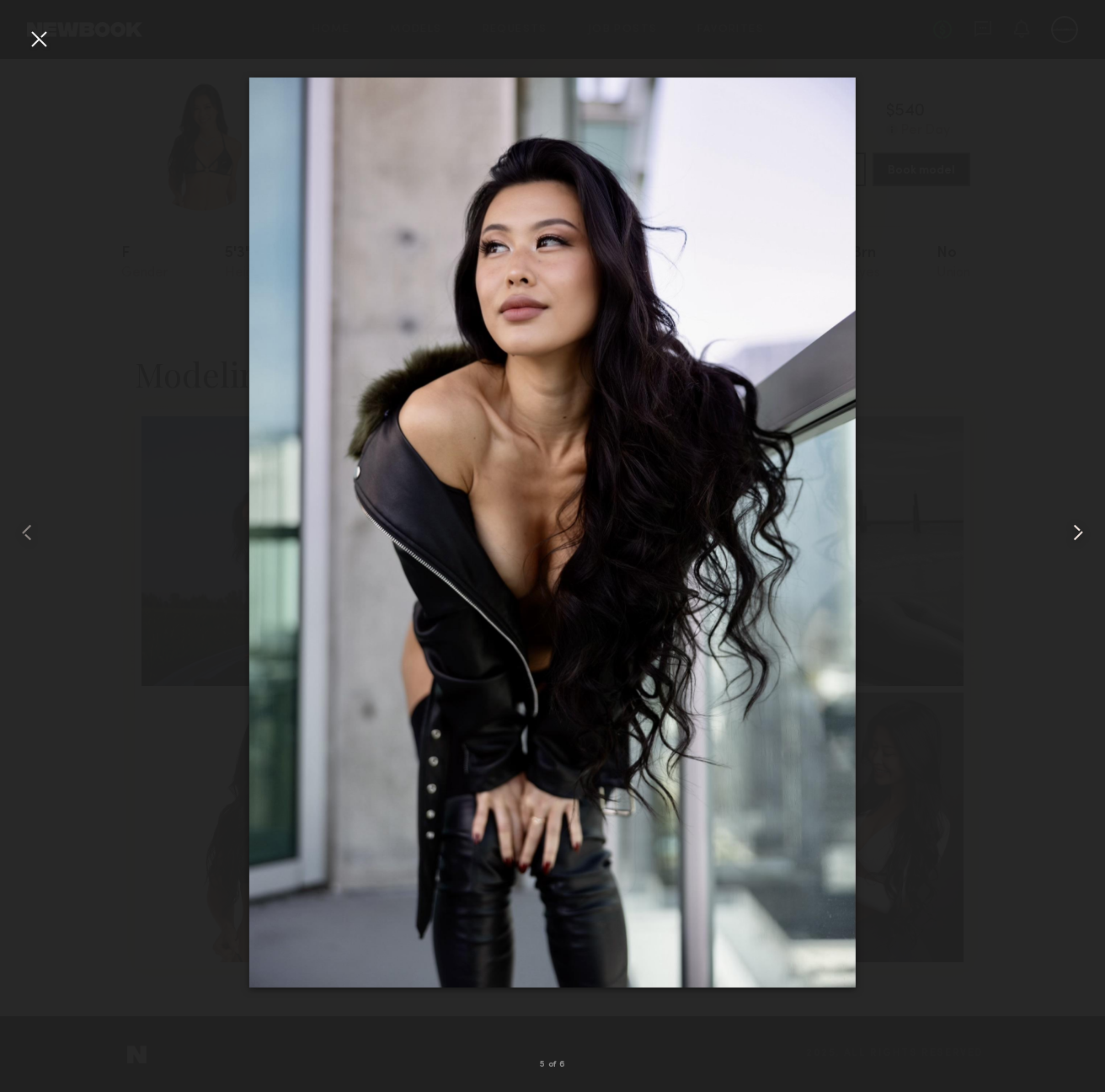
click at [1078, 535] on common-icon at bounding box center [1078, 532] width 27 height 27
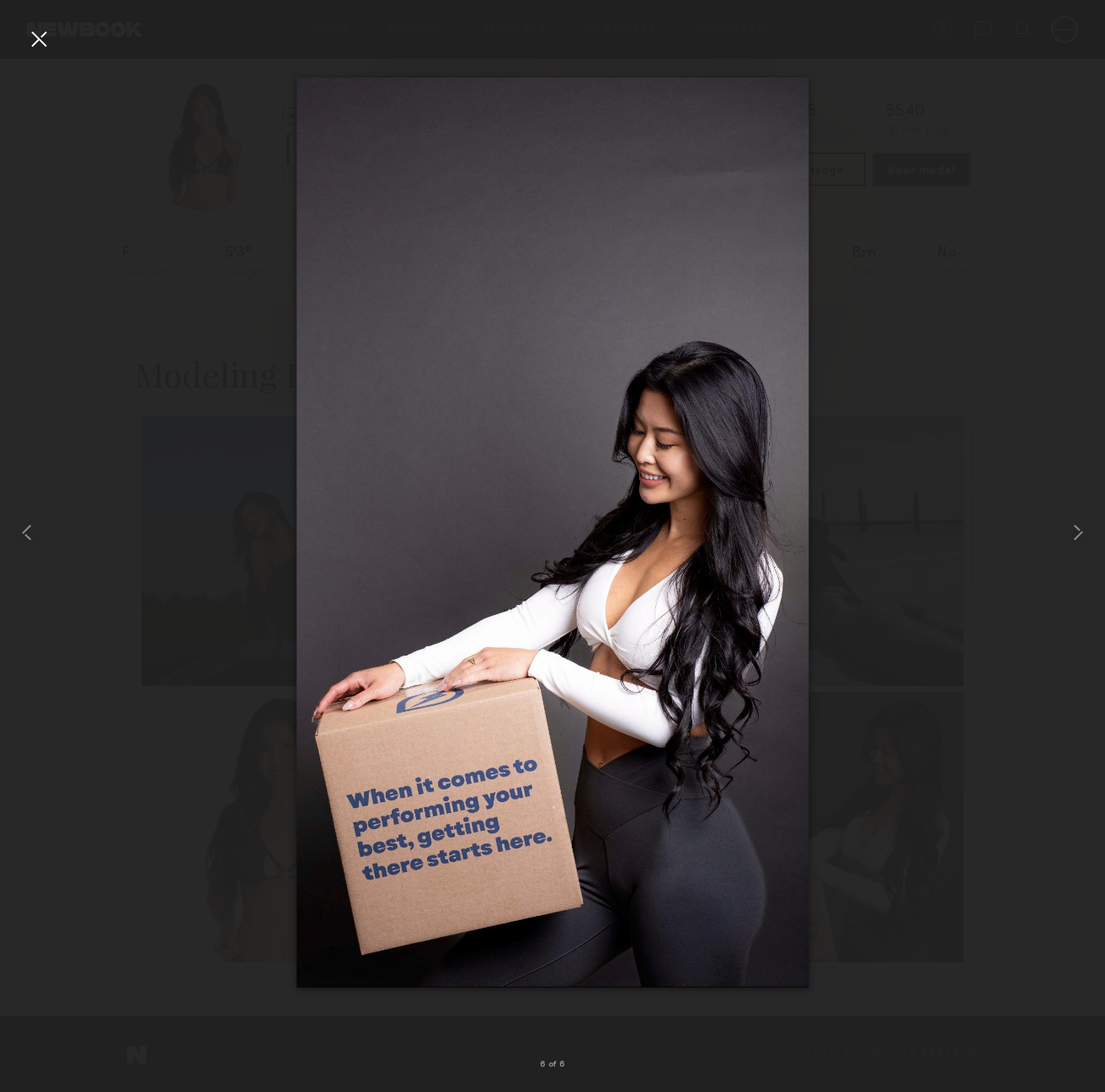
click at [43, 37] on div at bounding box center [38, 38] width 27 height 27
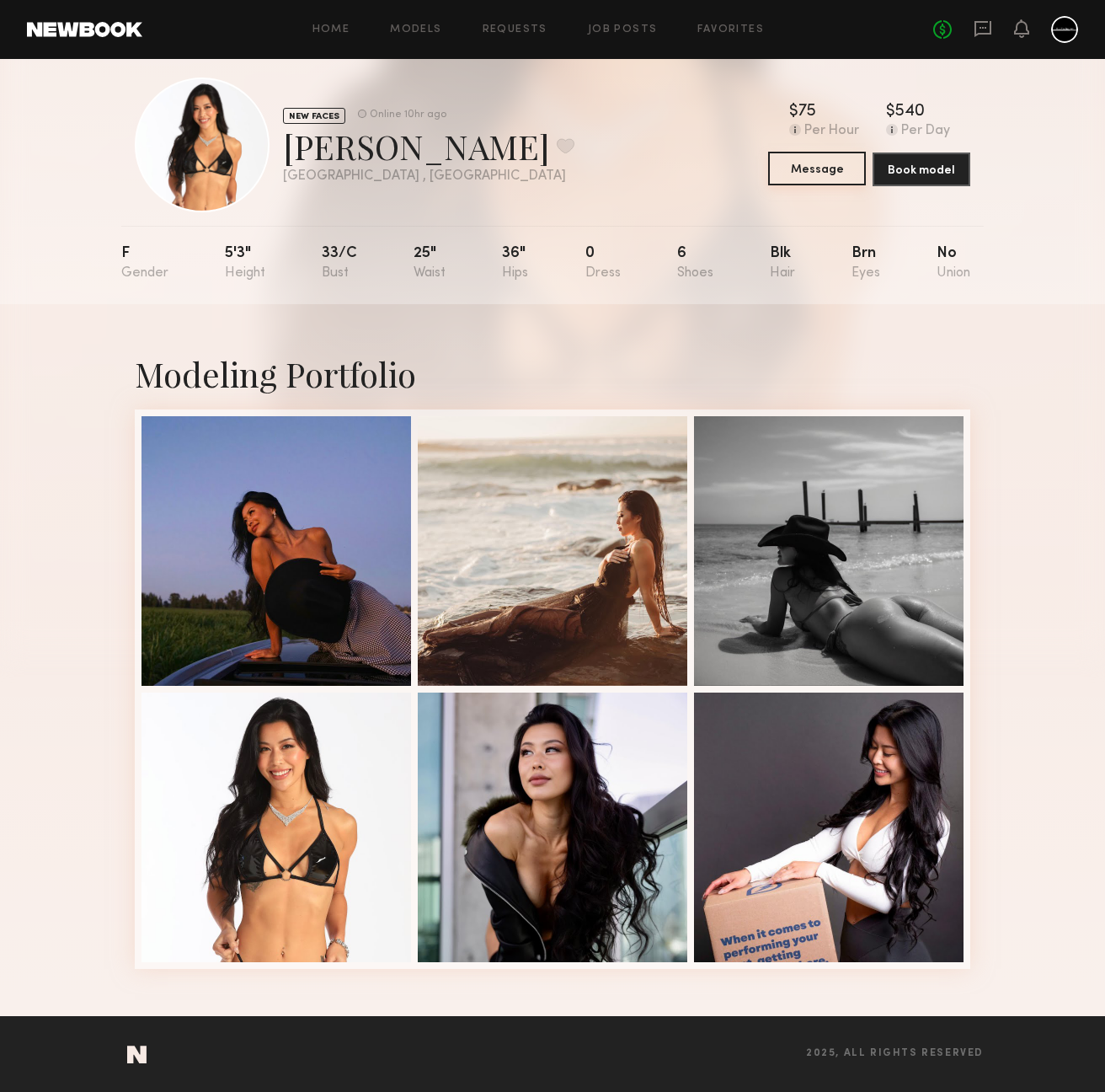
click at [826, 173] on button "Message" at bounding box center [817, 168] width 98 height 34
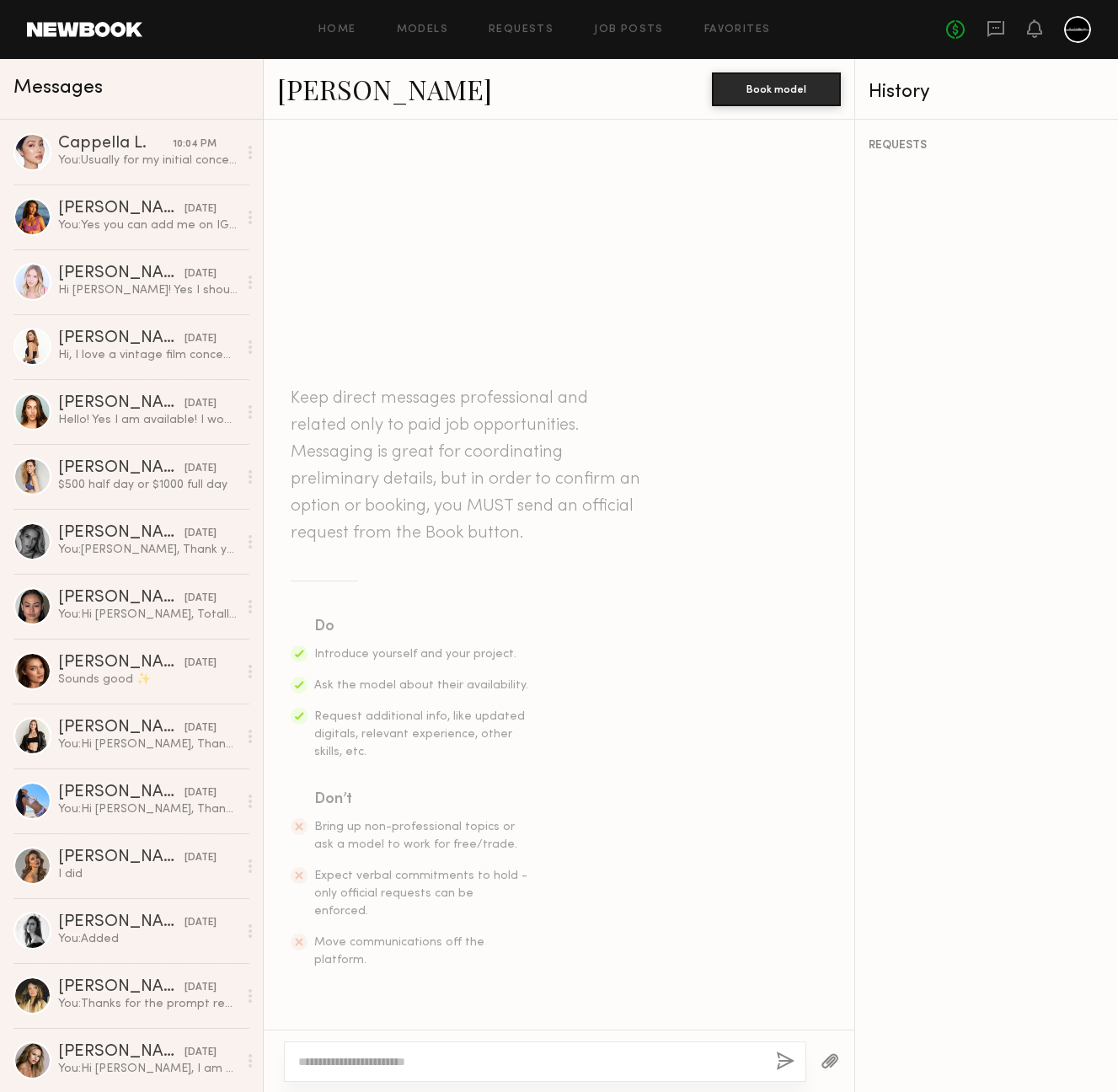
click at [417, 1059] on textarea at bounding box center [530, 1061] width 464 height 17
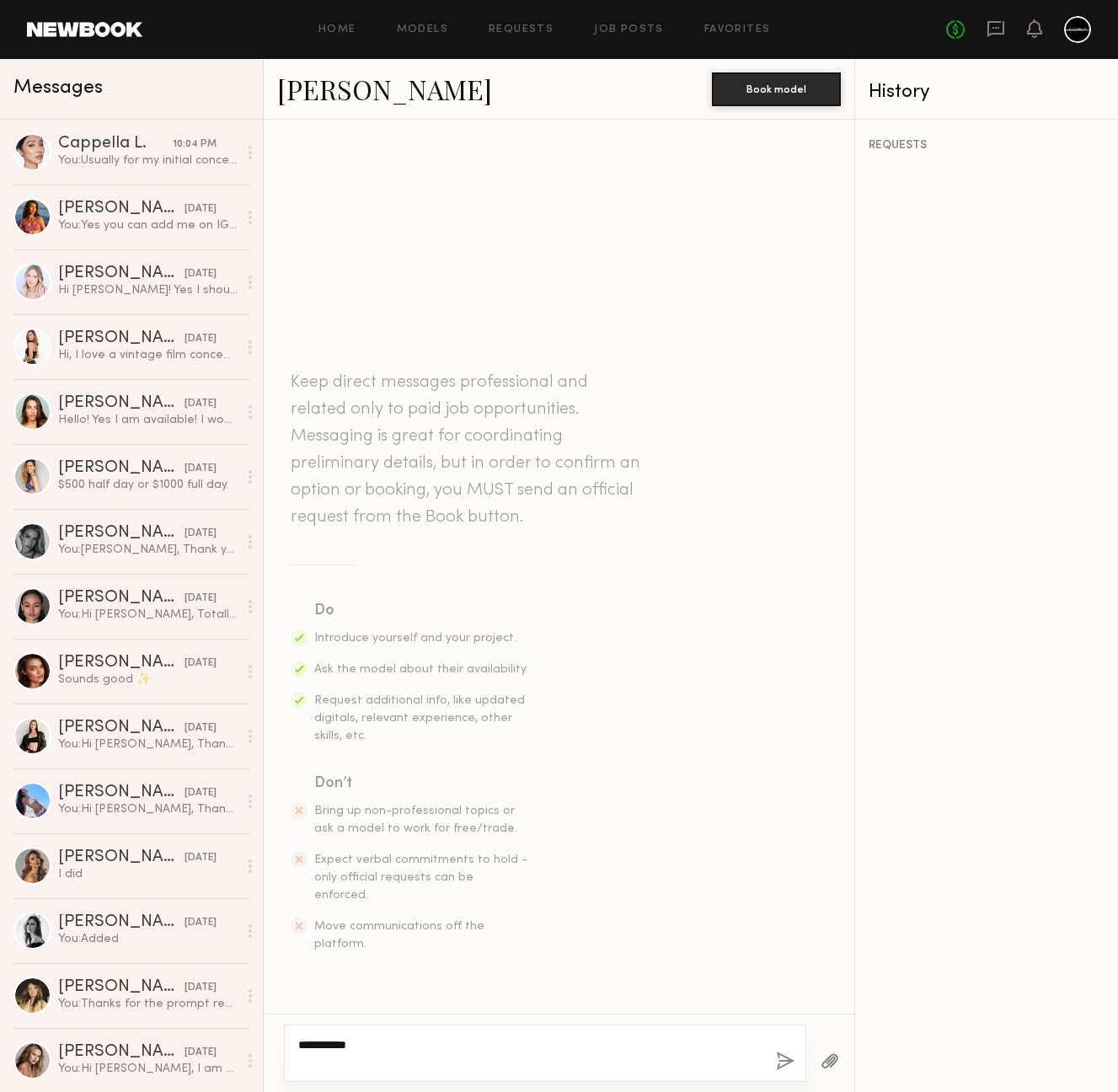
paste textarea "**********"
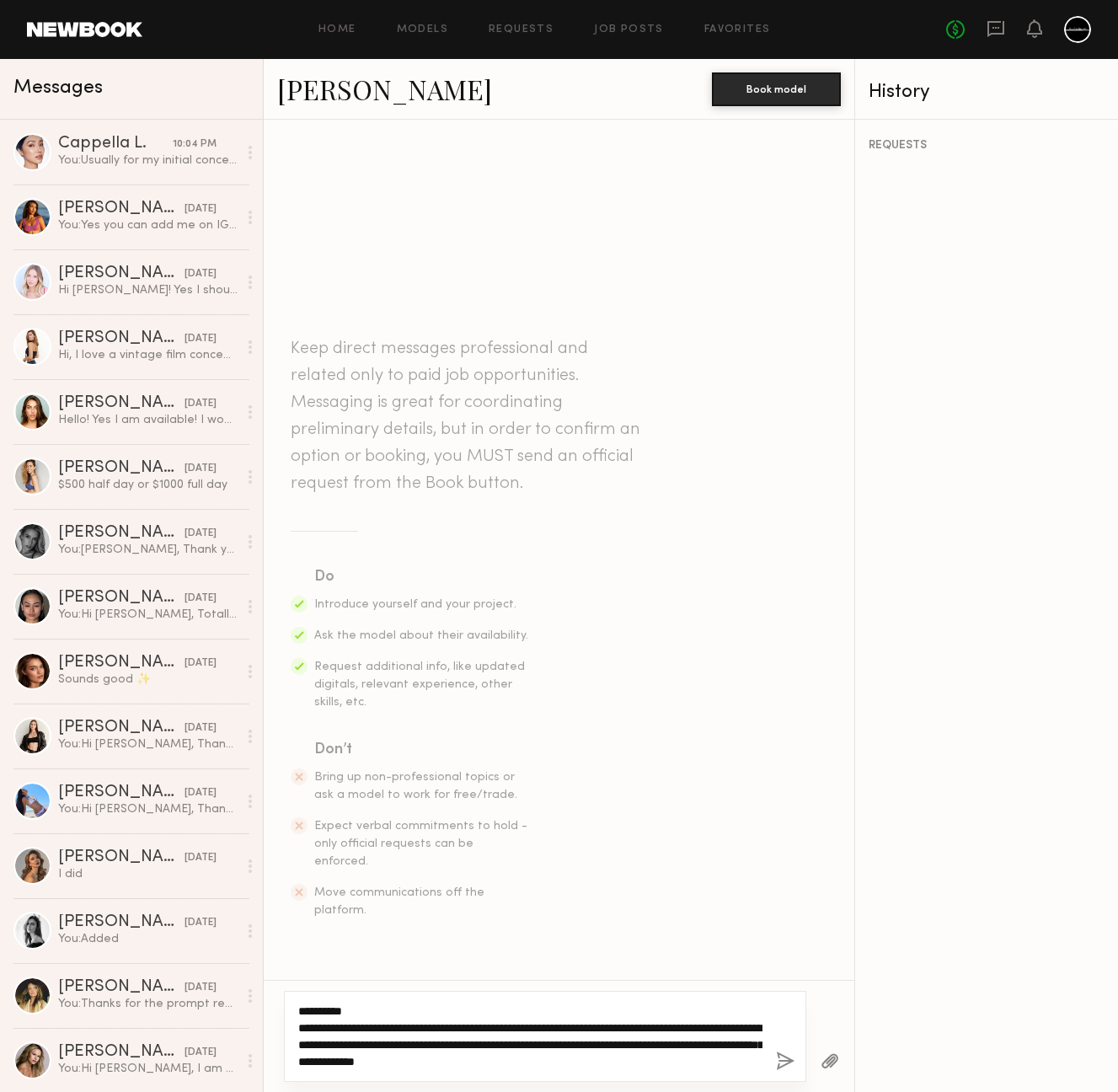
type textarea "**********"
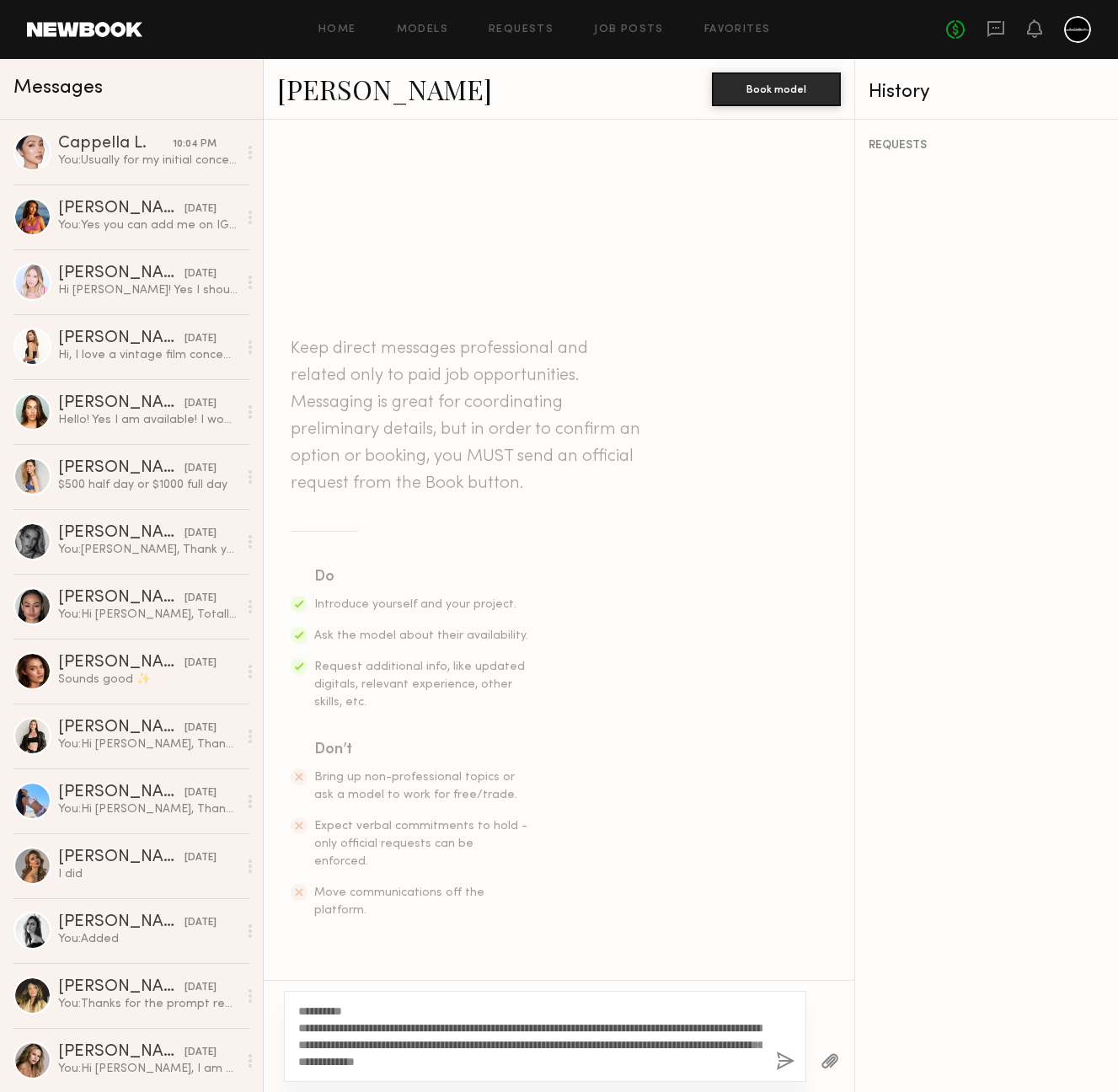
click at [782, 1066] on button "button" at bounding box center [784, 1061] width 18 height 21
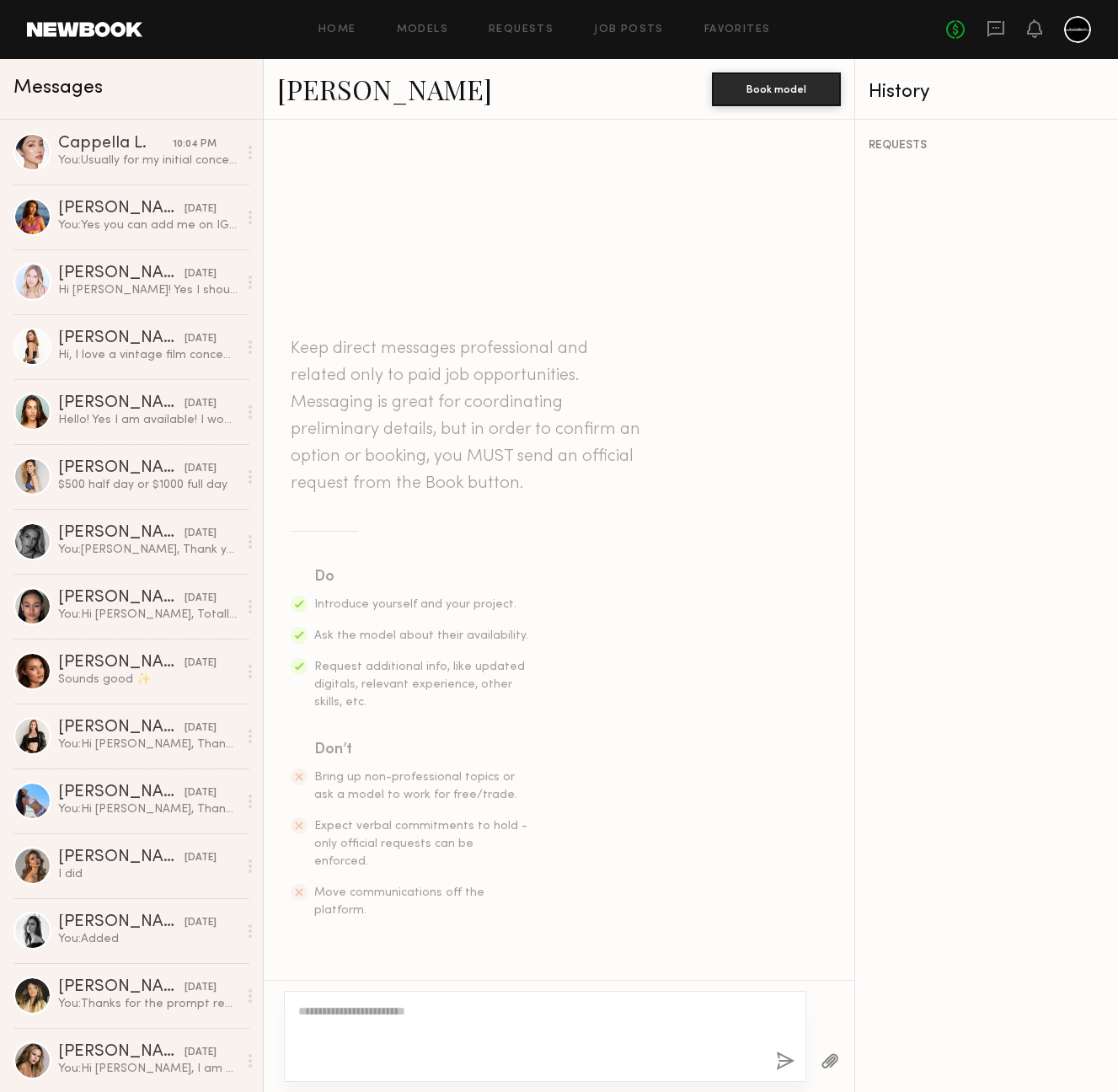
scroll to position [42, 0]
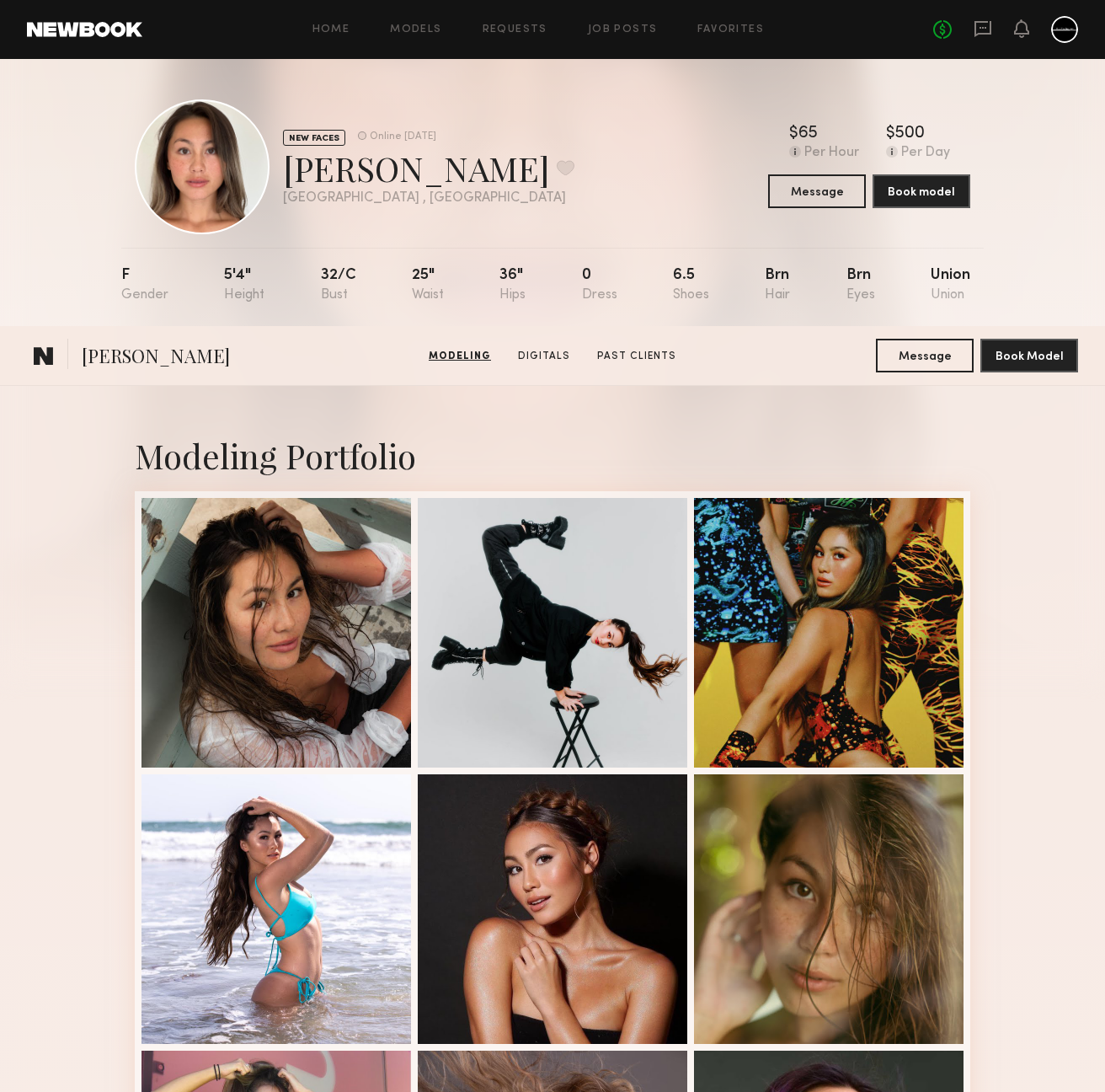
scroll to position [1916, 0]
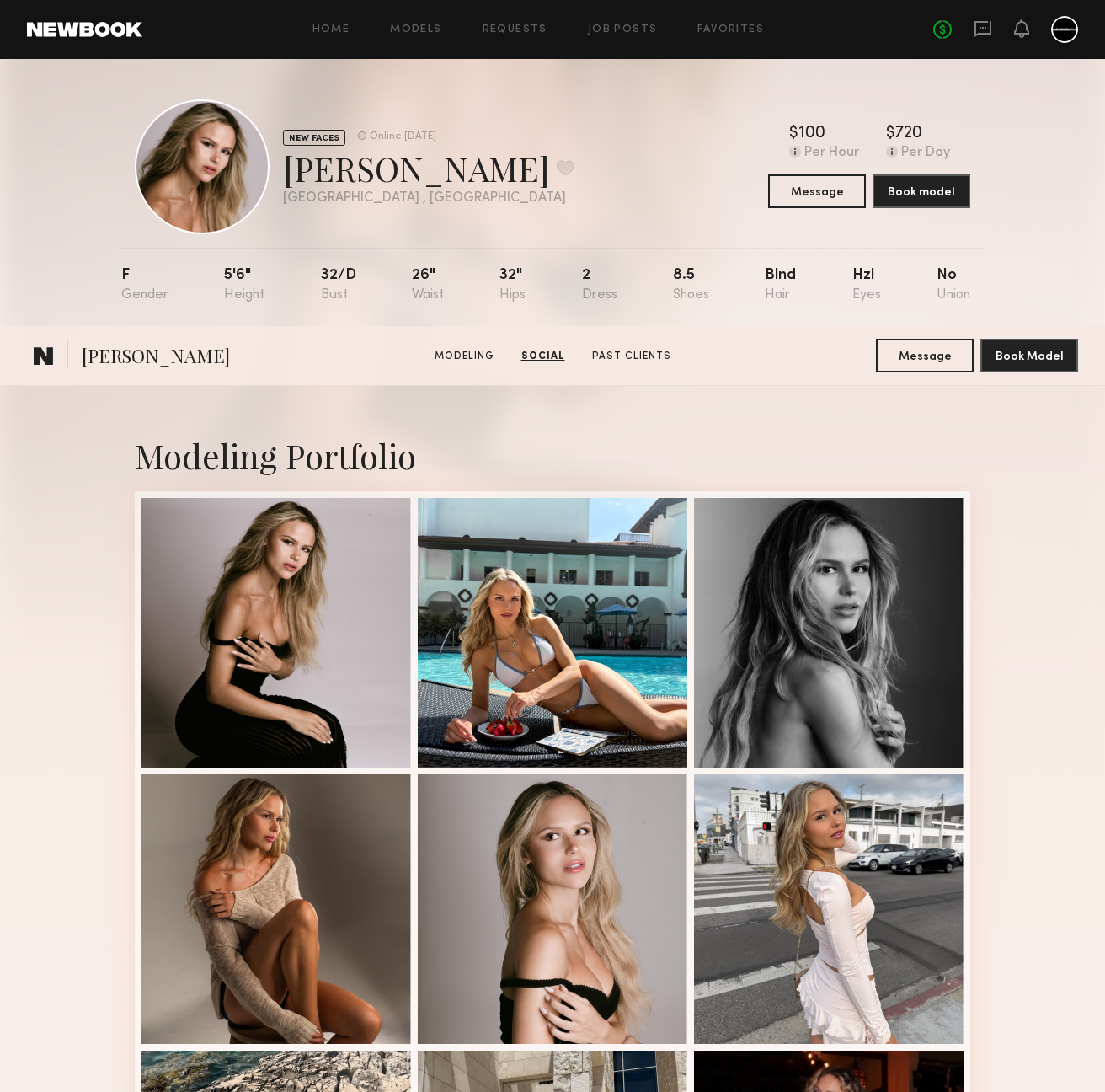
scroll to position [2185, 0]
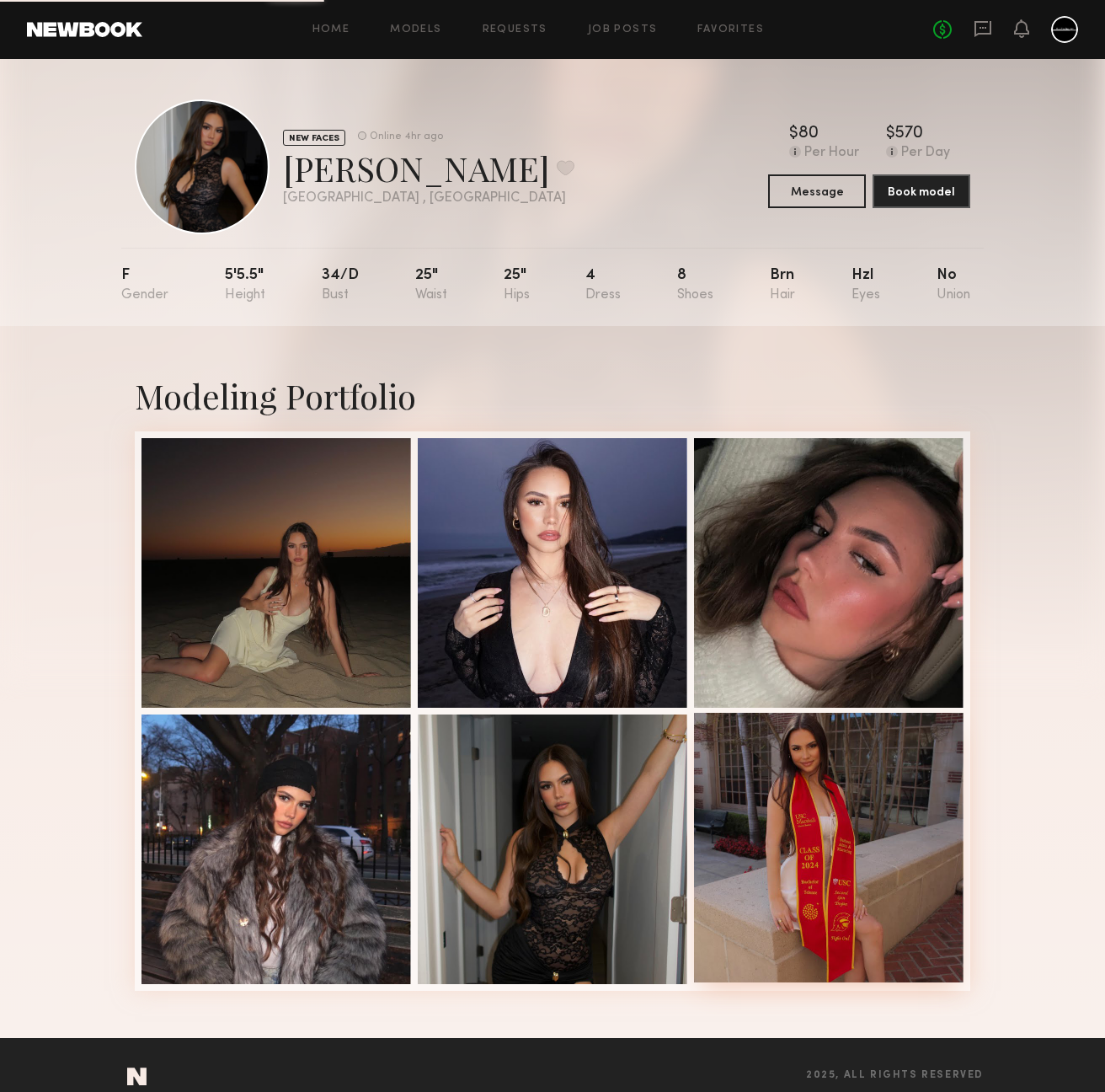
click at [859, 794] on div at bounding box center [828, 847] width 269 height 269
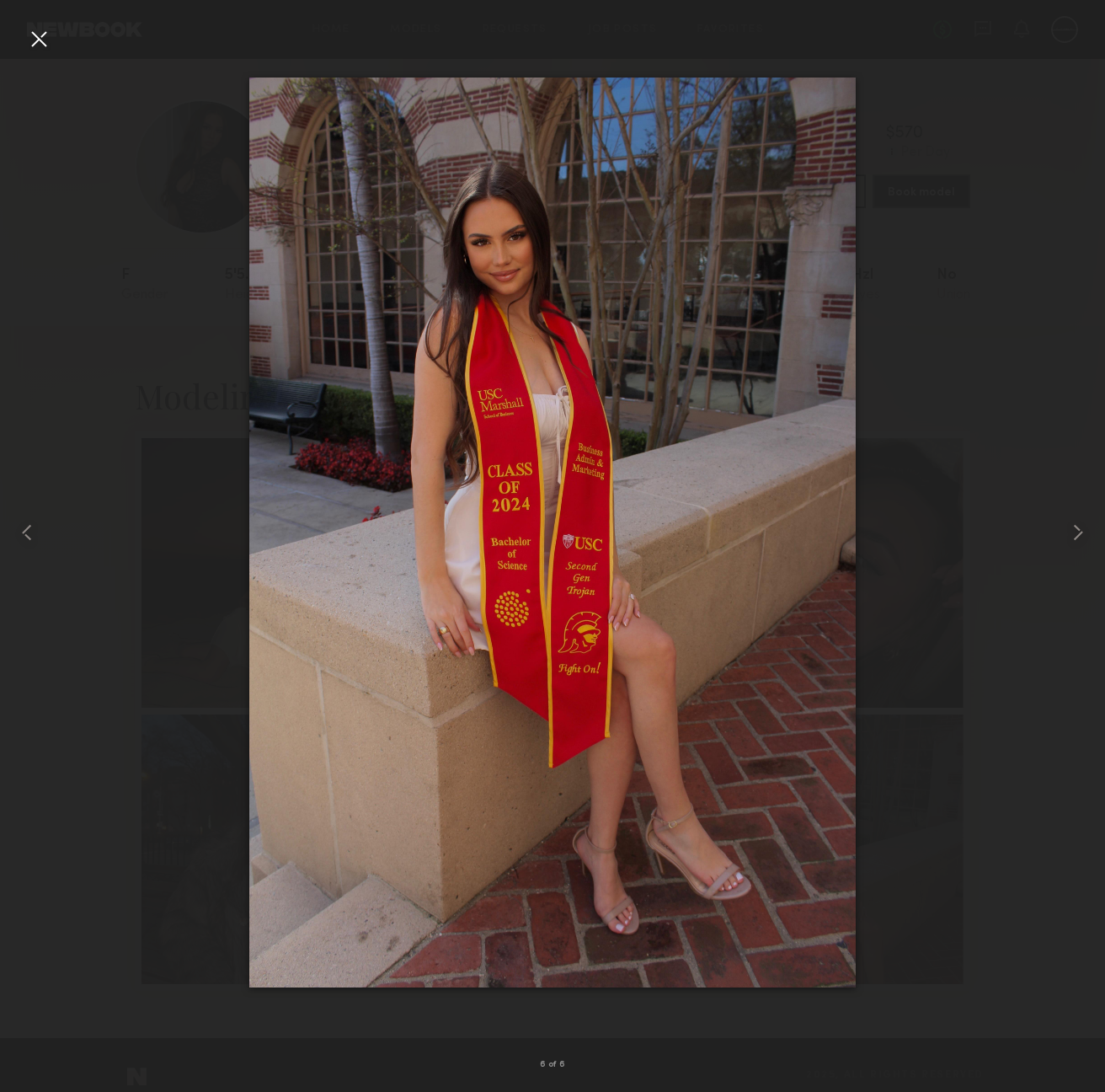
click at [44, 41] on div at bounding box center [38, 38] width 27 height 27
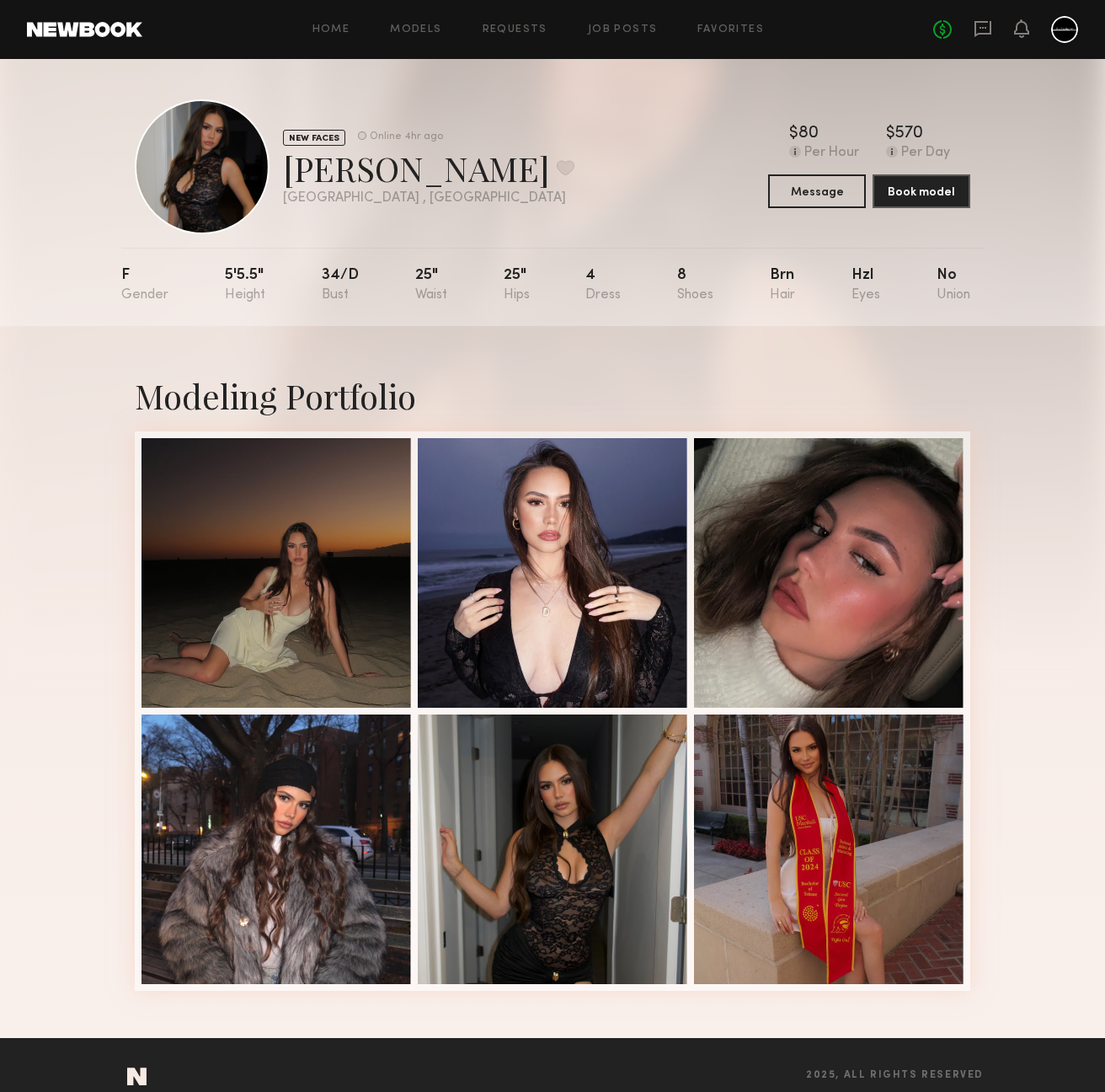
scroll to position [22, 0]
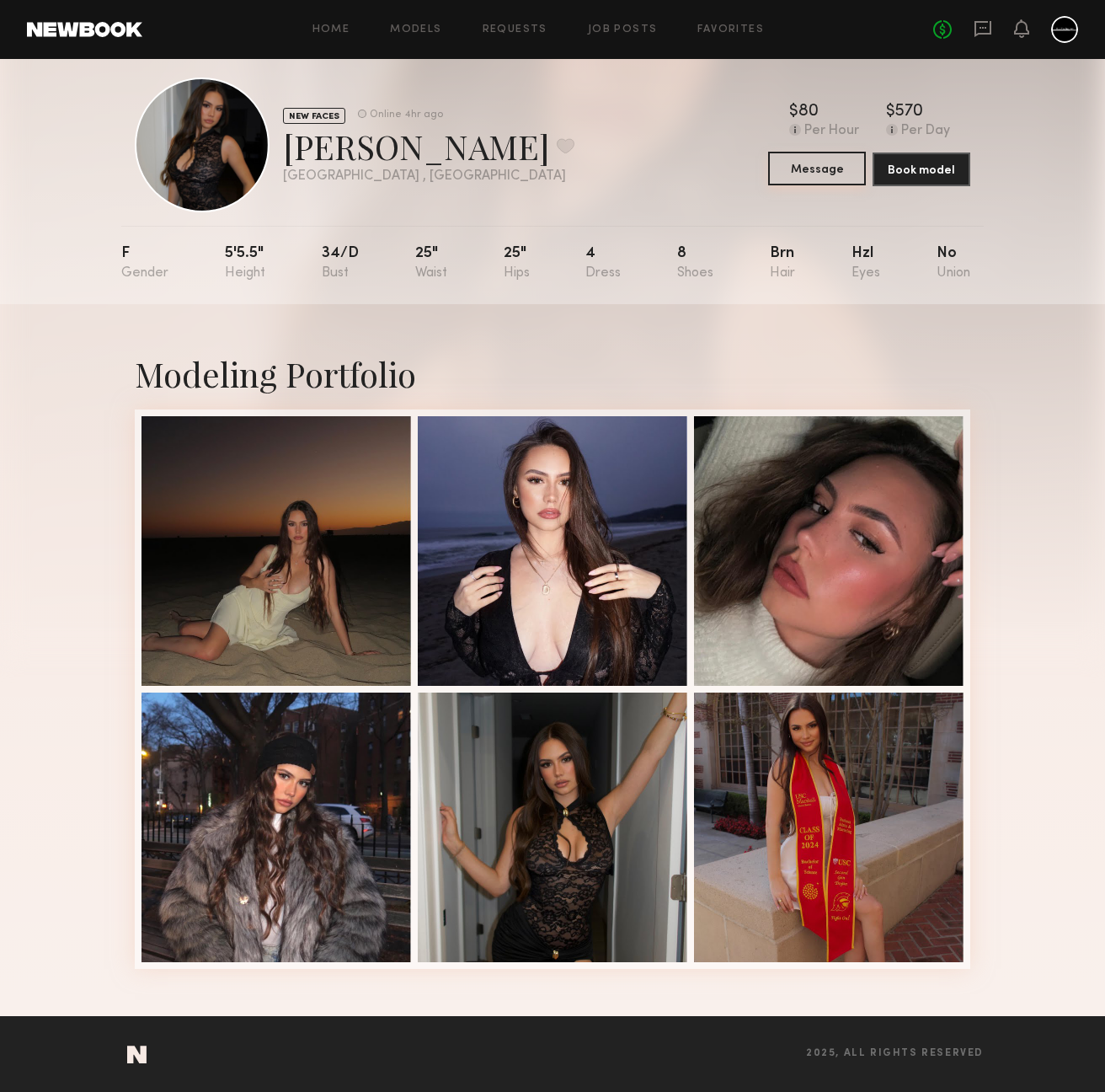
click at [826, 170] on button "Message" at bounding box center [817, 168] width 98 height 34
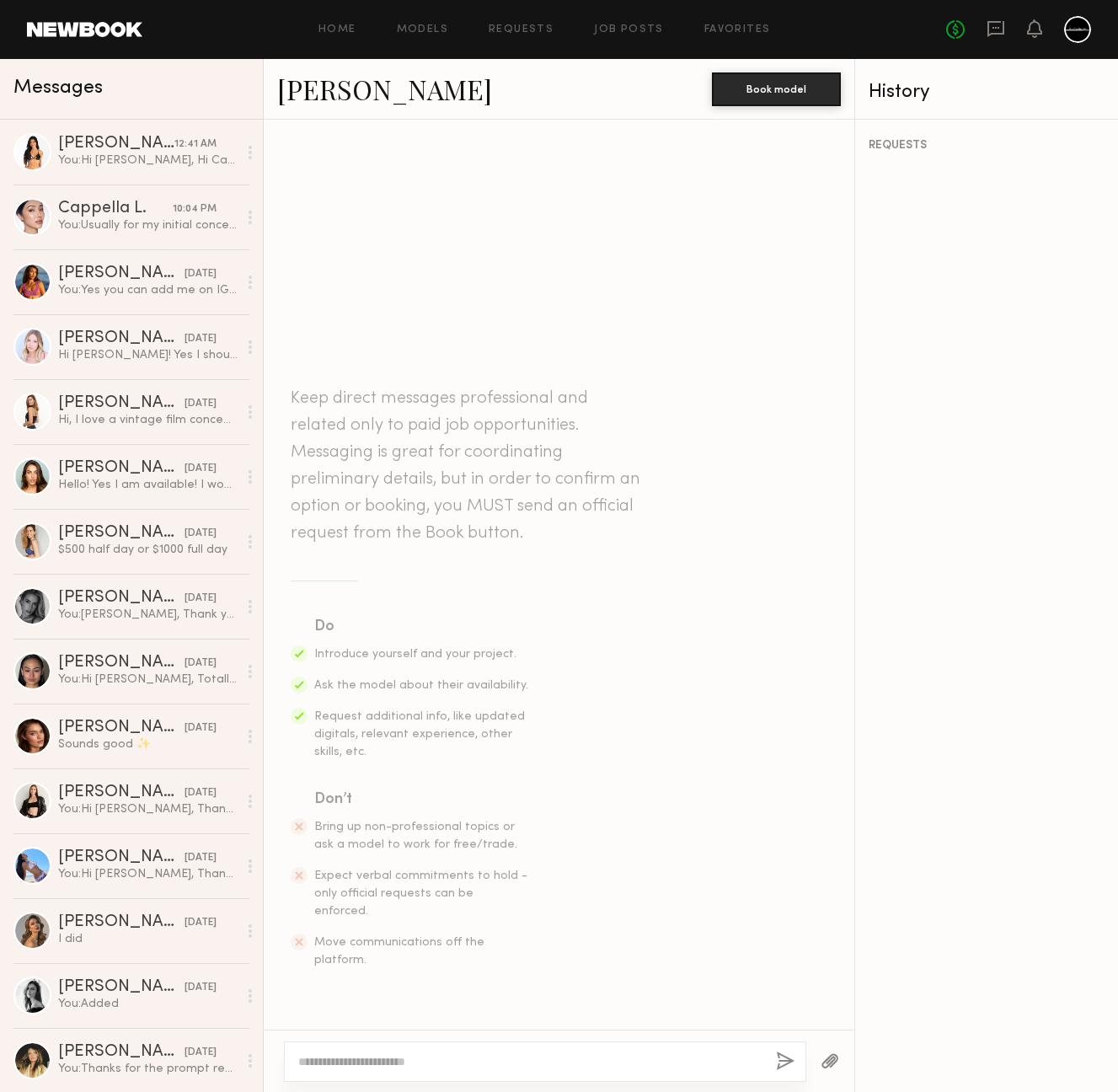
click at [654, 1061] on textarea at bounding box center [530, 1061] width 464 height 17
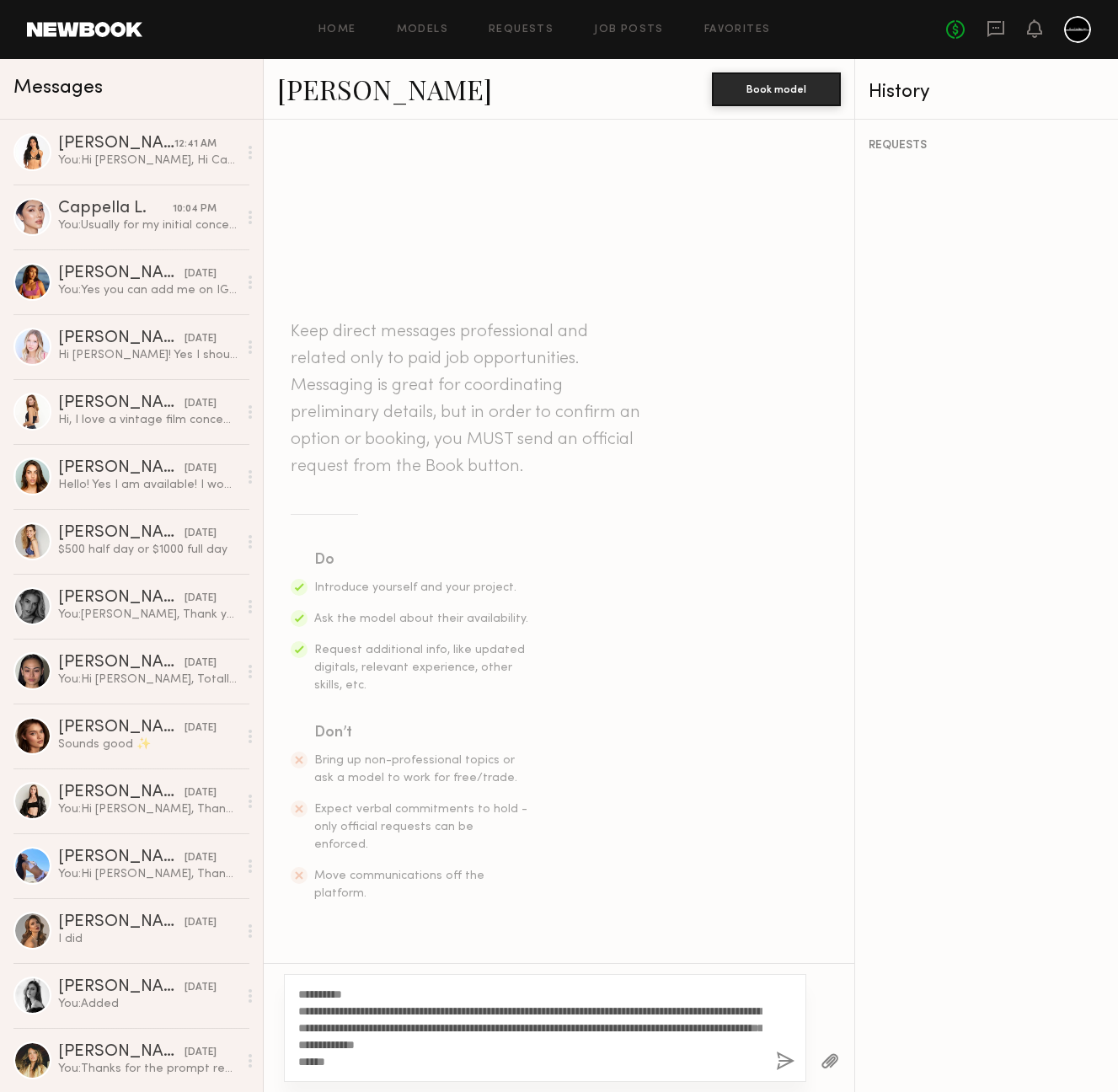
type textarea "**********"
click at [787, 1059] on button "button" at bounding box center [784, 1061] width 18 height 21
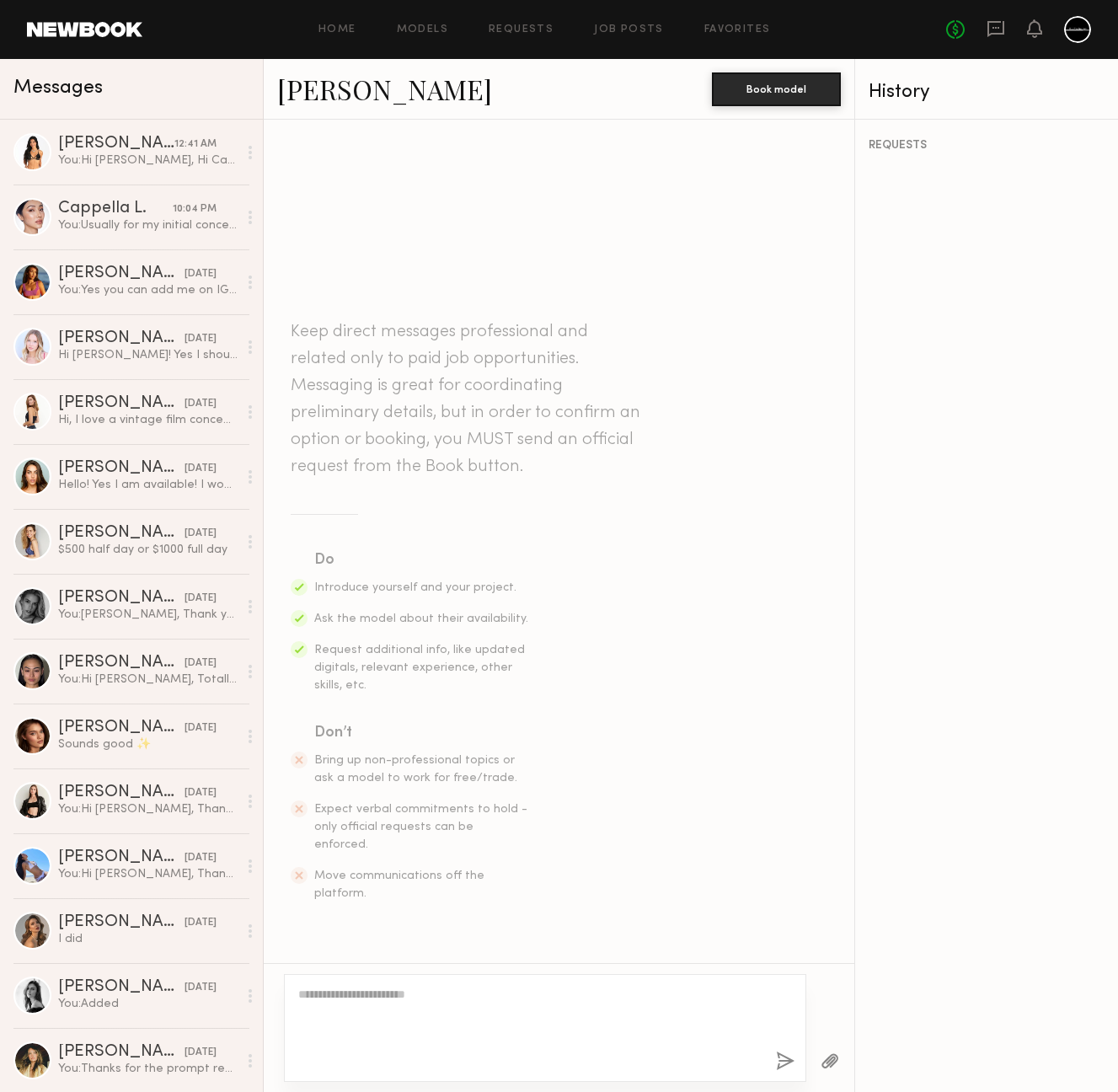
scroll to position [61, 0]
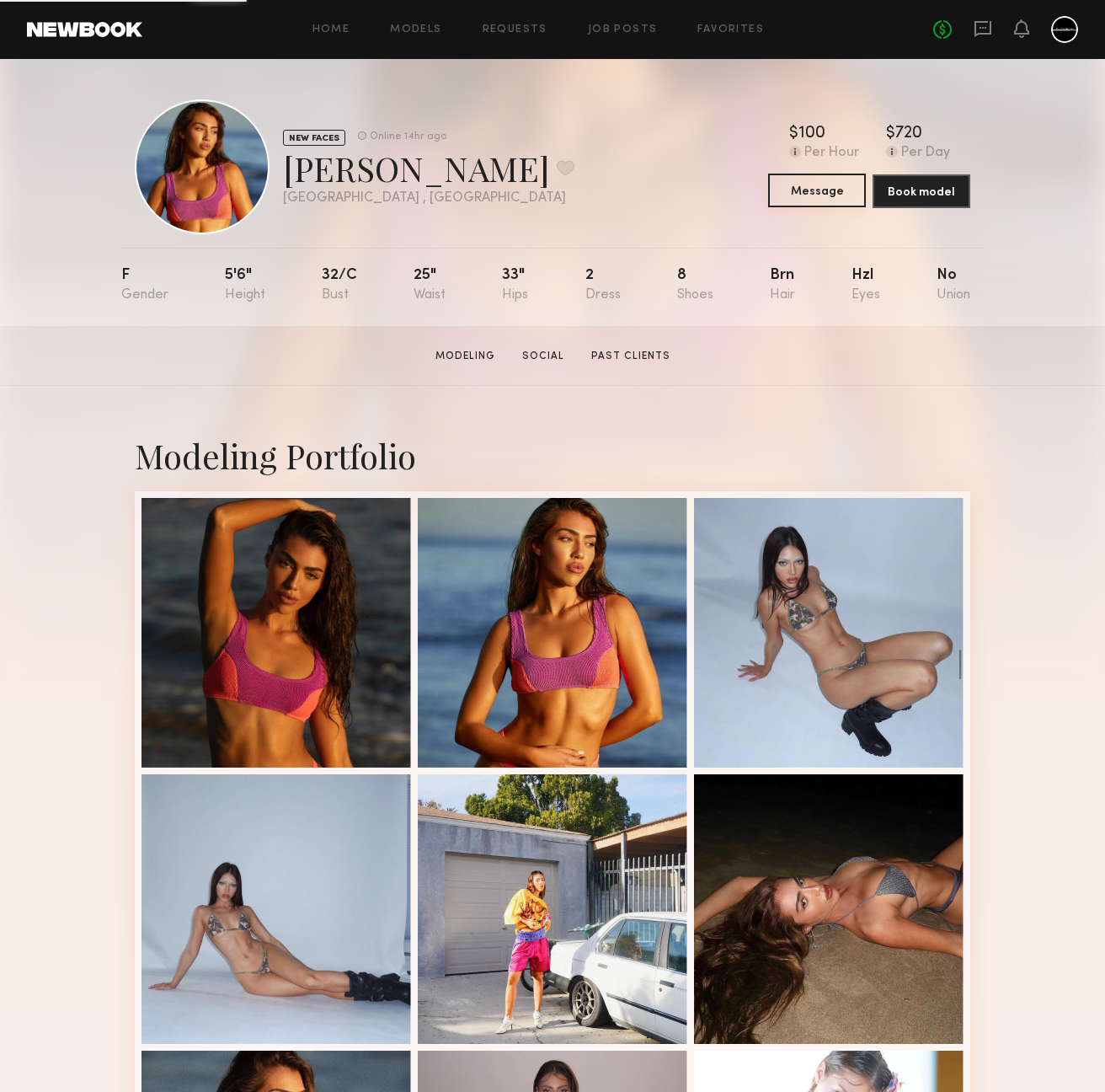
click at [803, 193] on button "Message" at bounding box center [817, 190] width 98 height 34
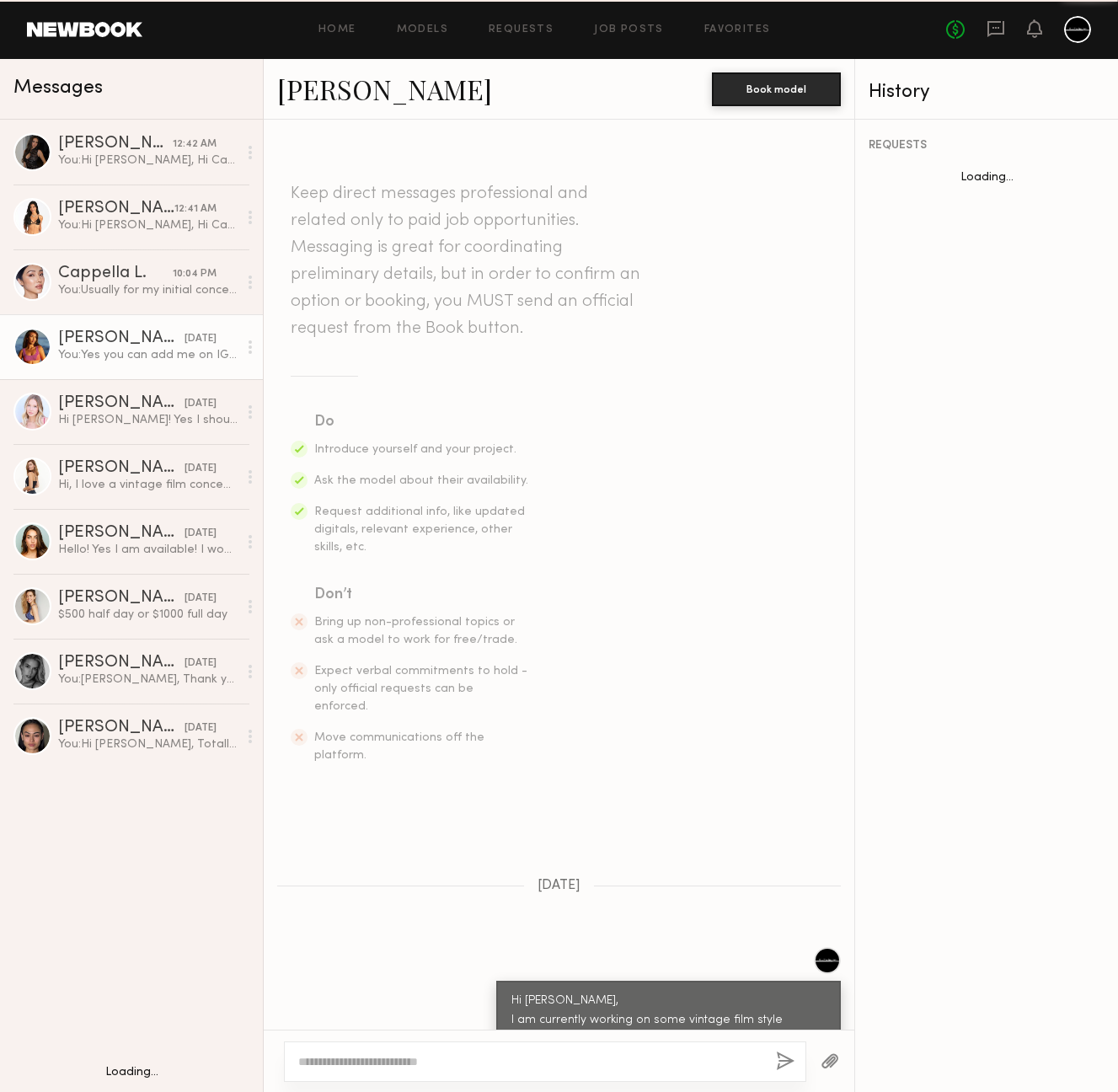
scroll to position [206, 0]
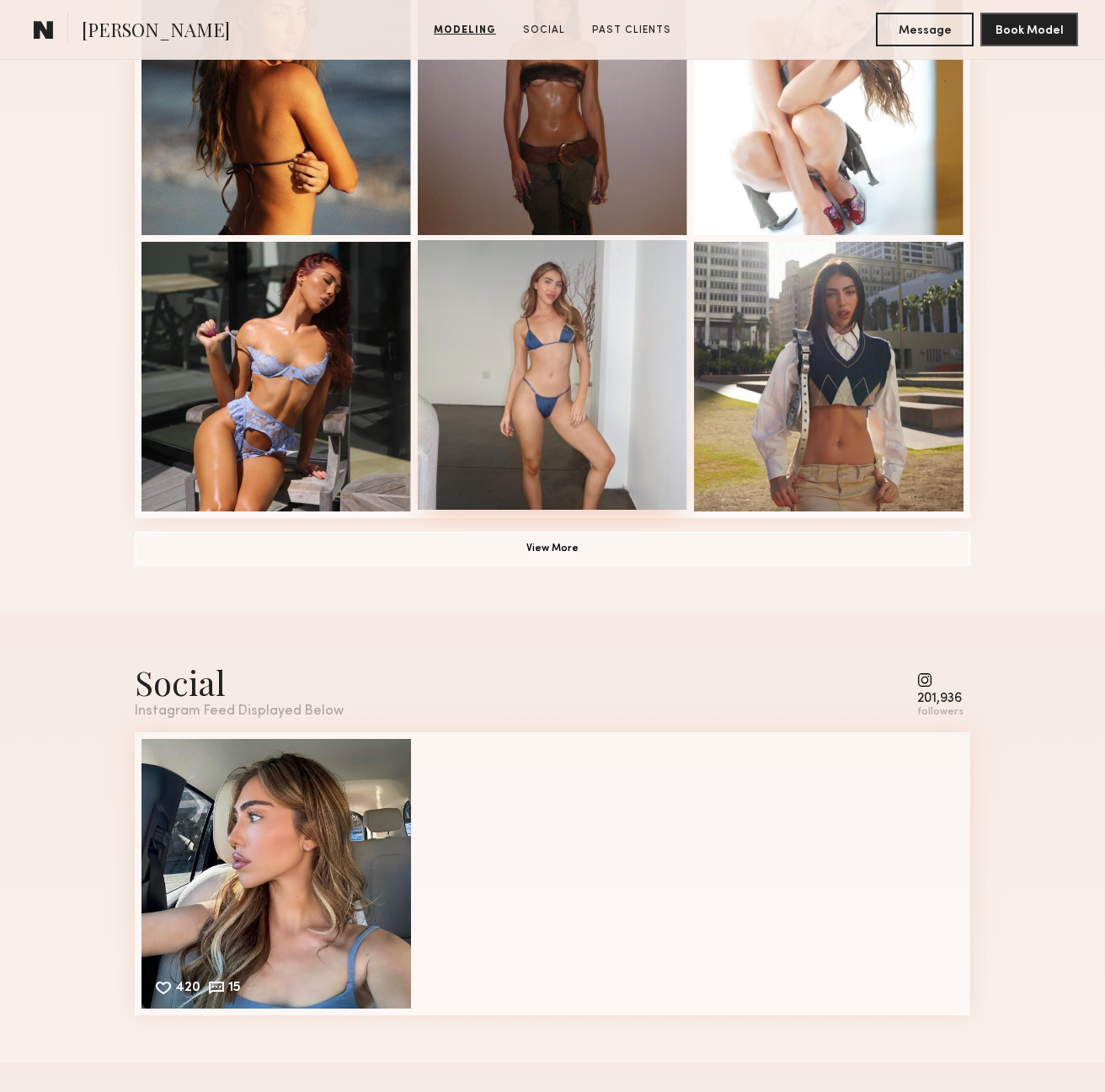
scroll to position [1328, 0]
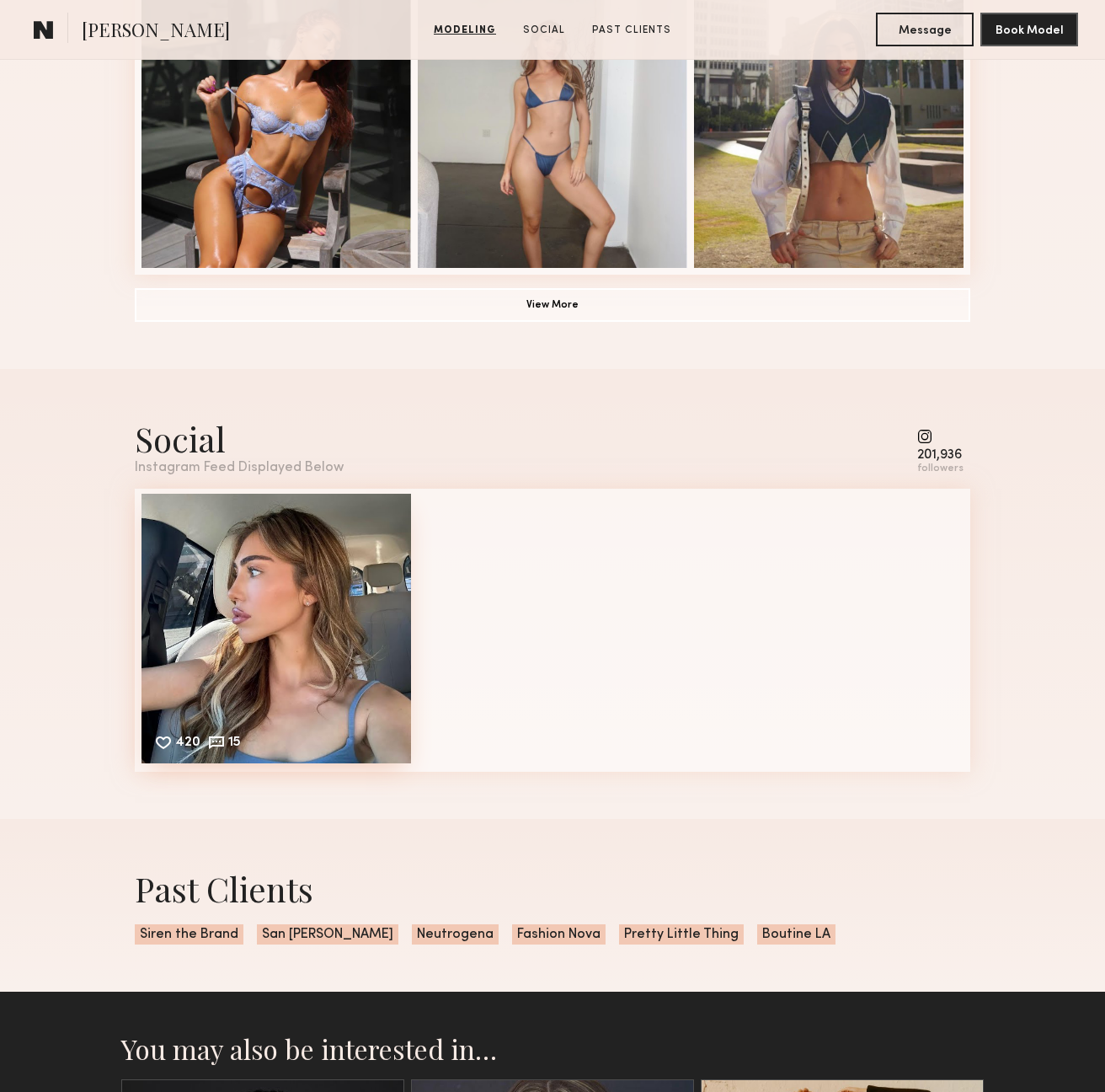
click at [311, 593] on div "420 15 Likes & comments displayed to show model’s engagement" at bounding box center [275, 627] width 269 height 269
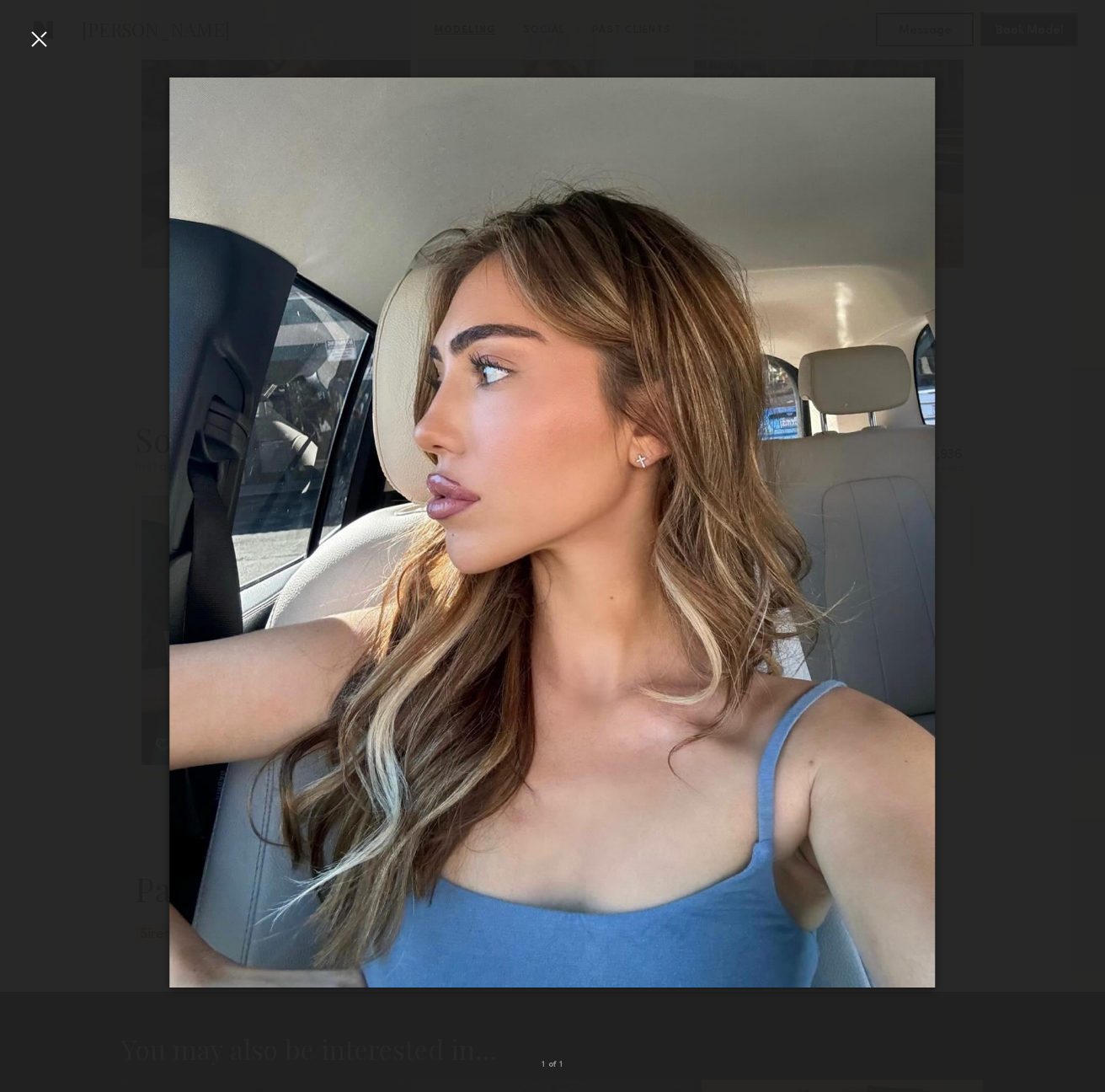
click at [39, 38] on div at bounding box center [38, 38] width 27 height 27
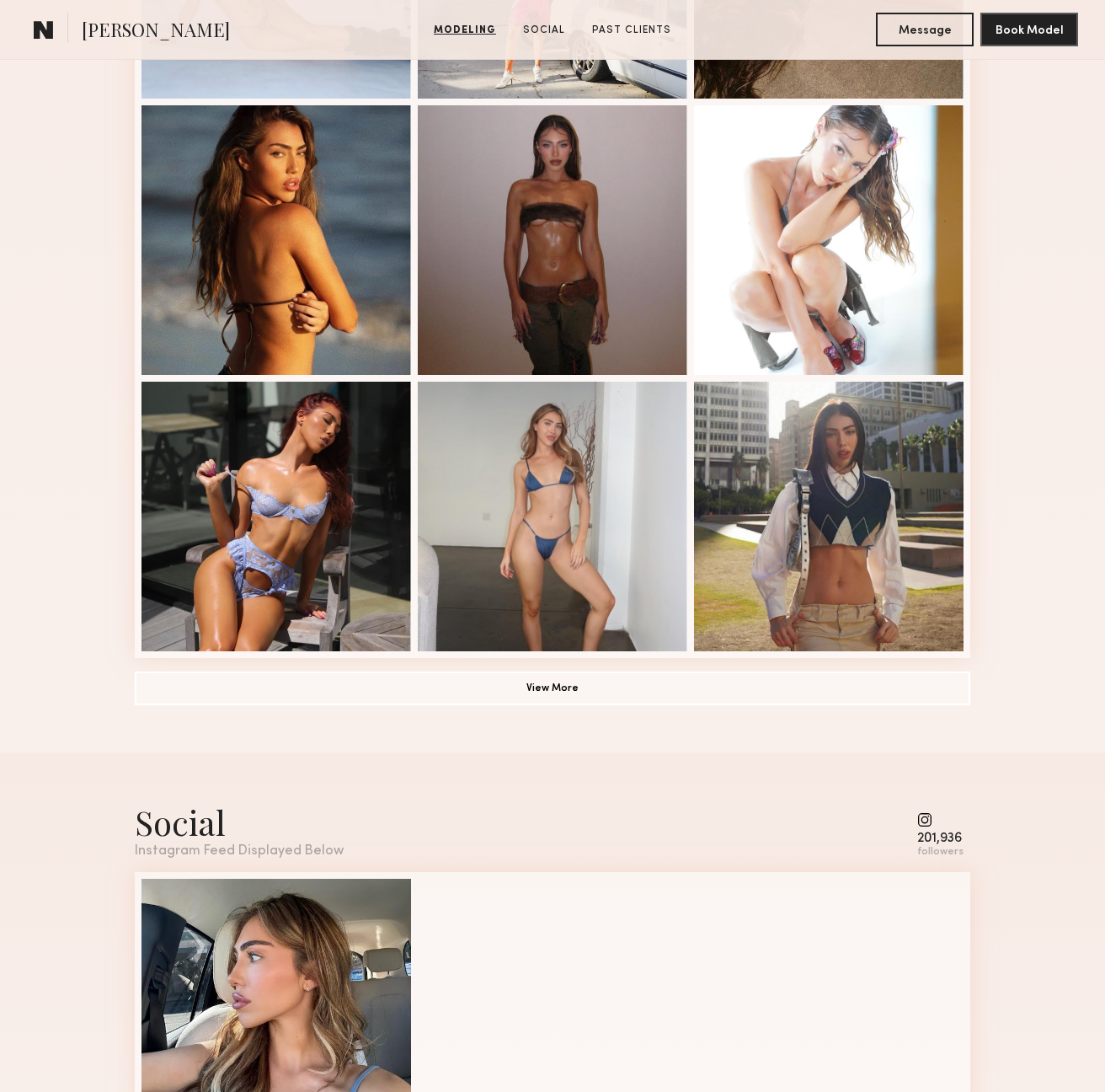
scroll to position [858, 0]
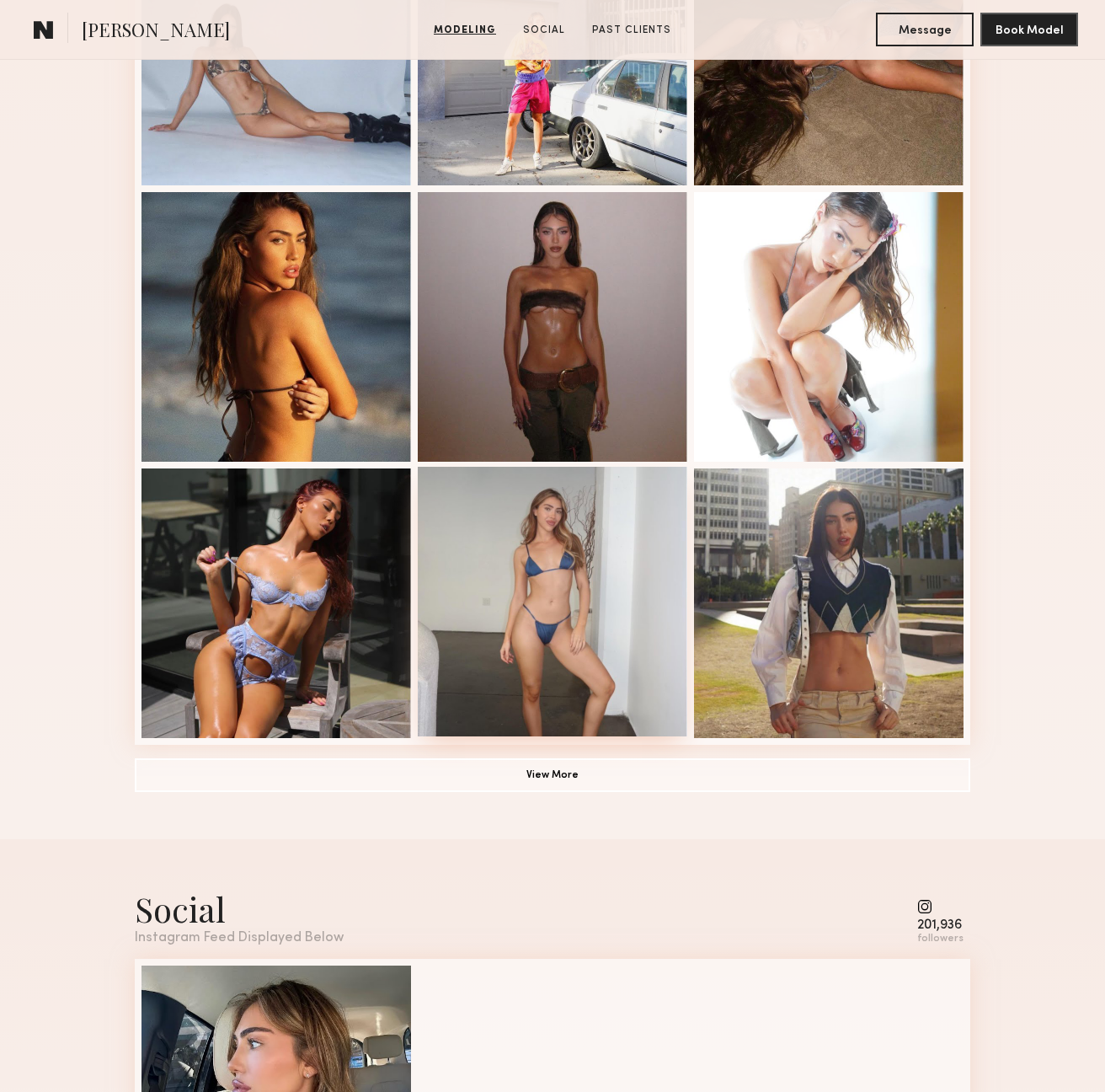
click at [543, 577] on div at bounding box center [552, 601] width 269 height 269
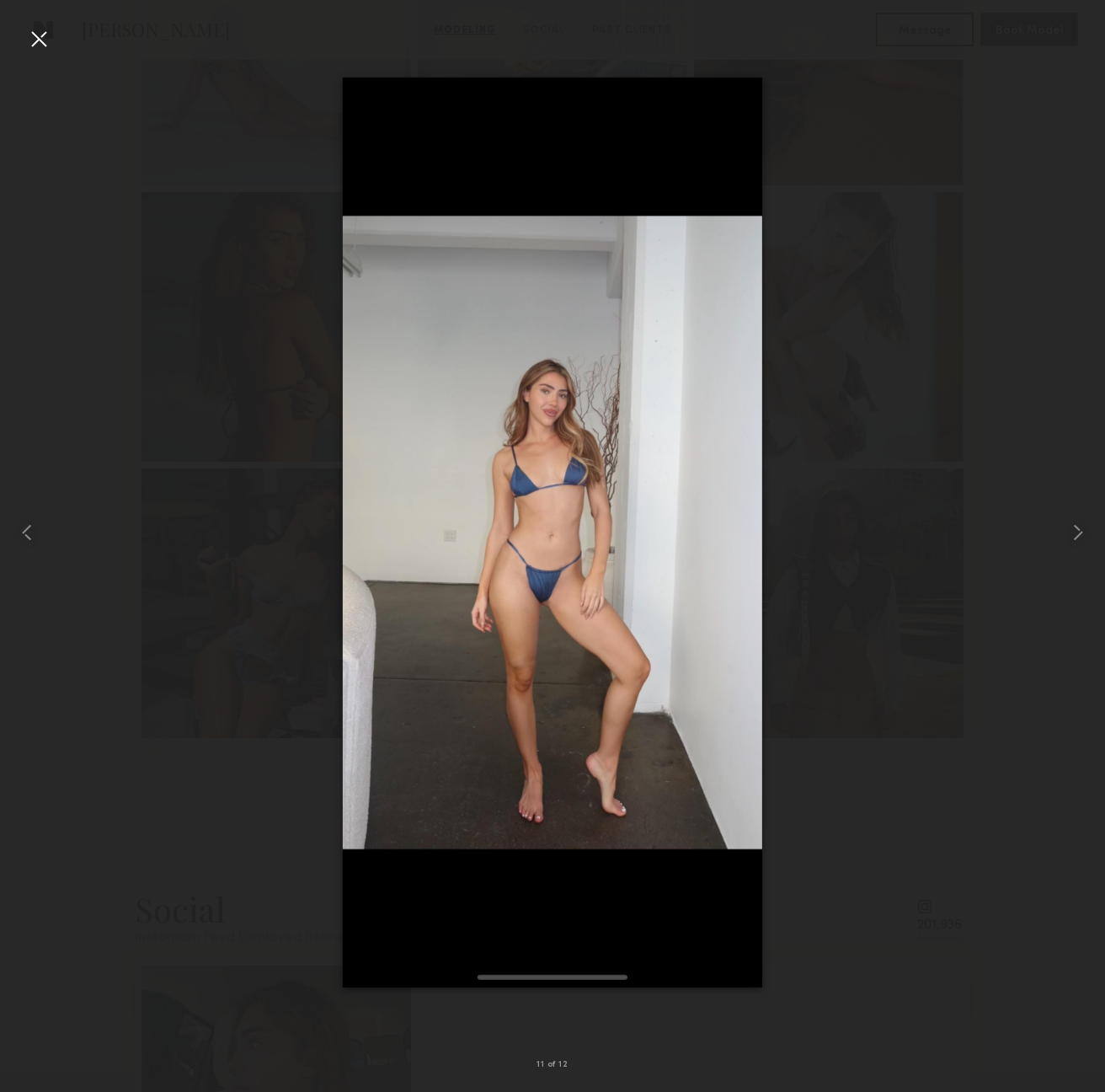
click at [39, 45] on div at bounding box center [38, 38] width 27 height 27
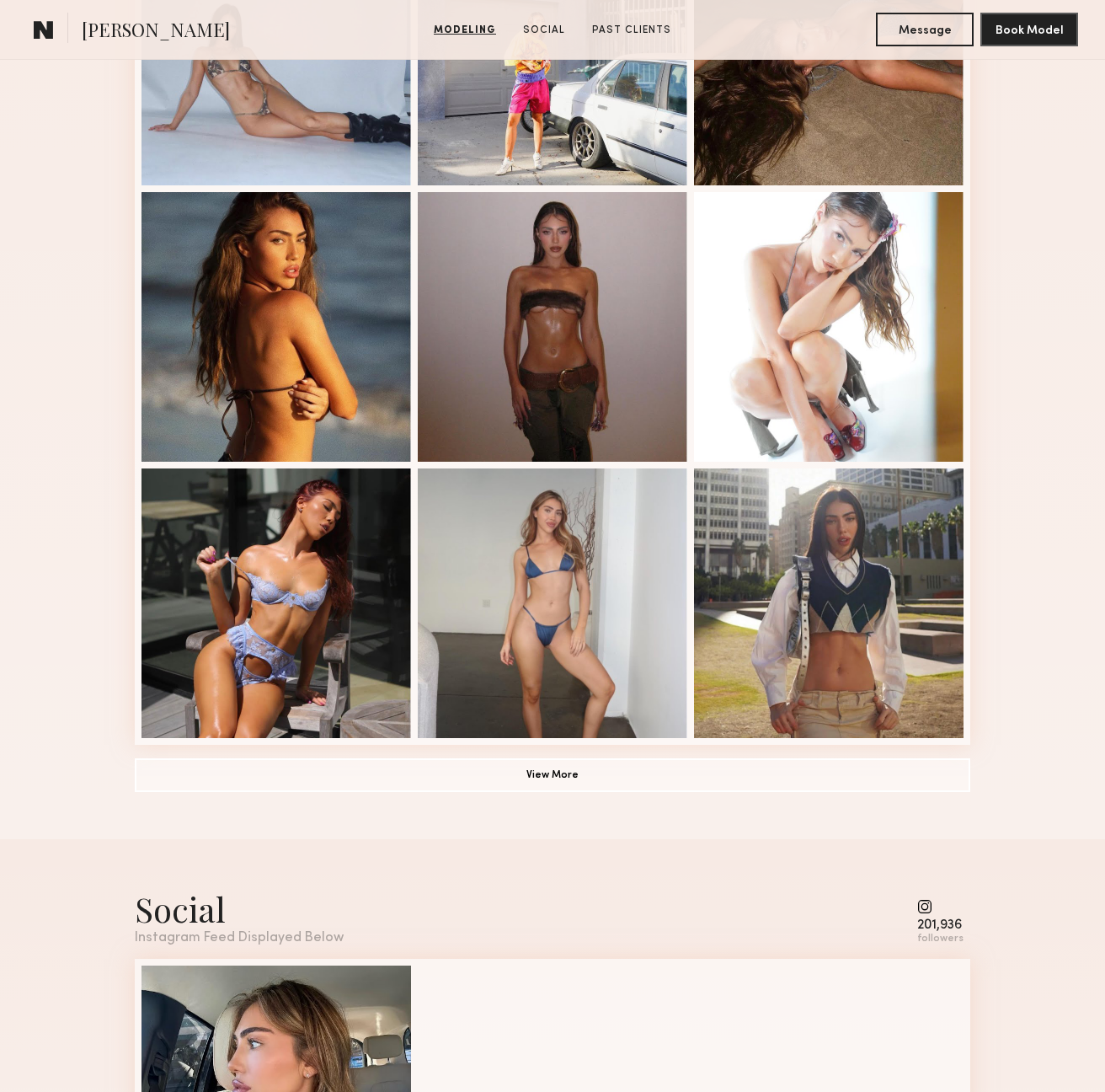
scroll to position [0, 0]
